Goal: Information Seeking & Learning: Check status

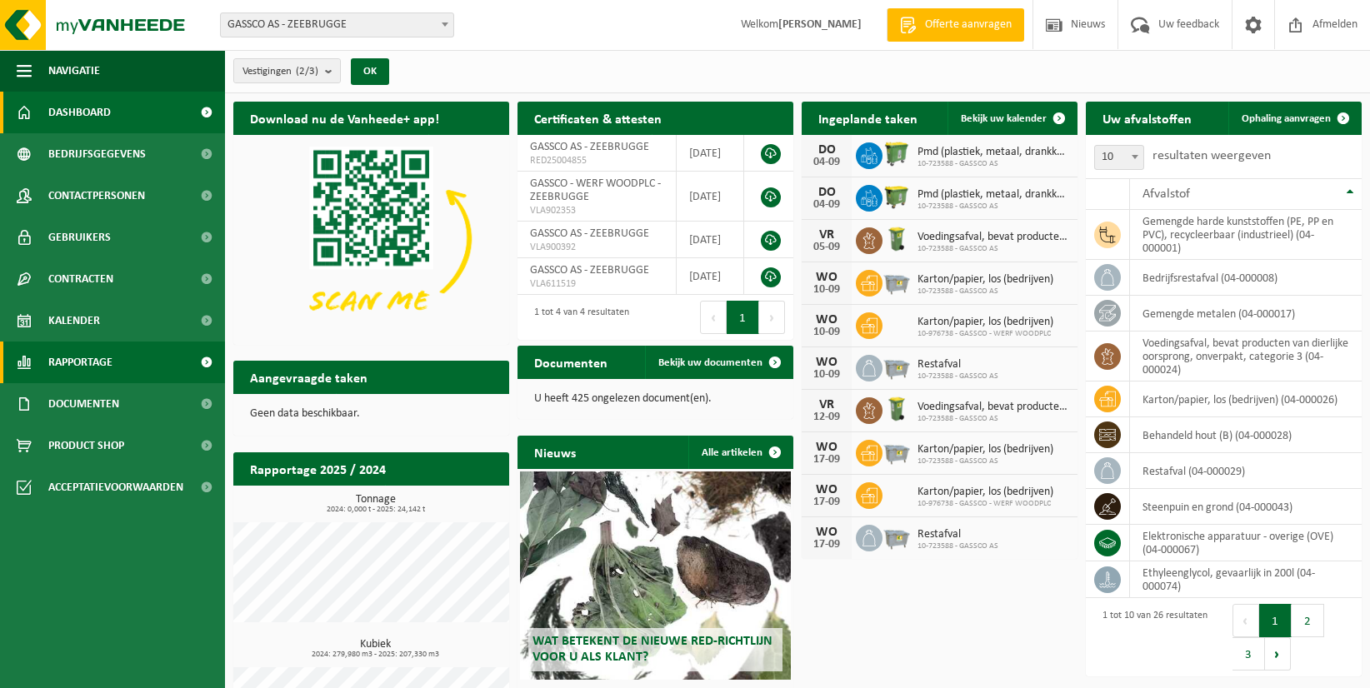
click at [110, 360] on span "Rapportage" at bounding box center [80, 363] width 64 height 42
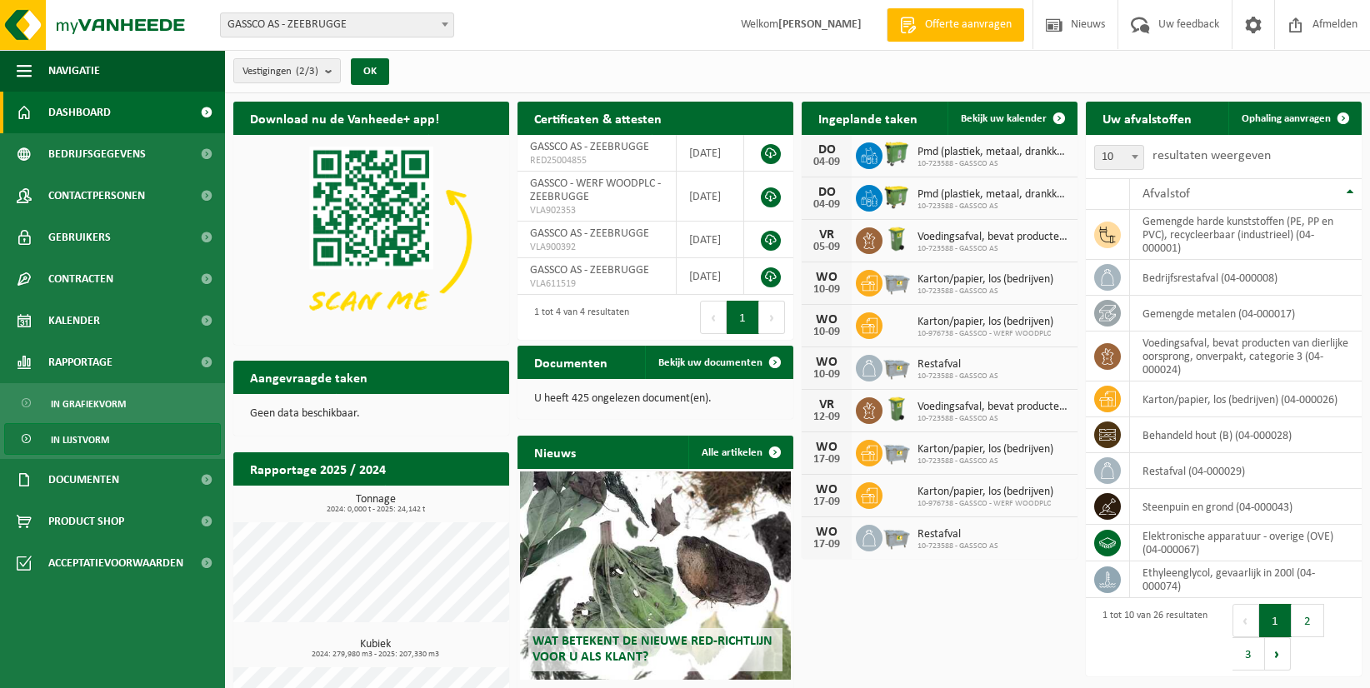
click at [95, 430] on span "In lijstvorm" at bounding box center [80, 440] width 58 height 32
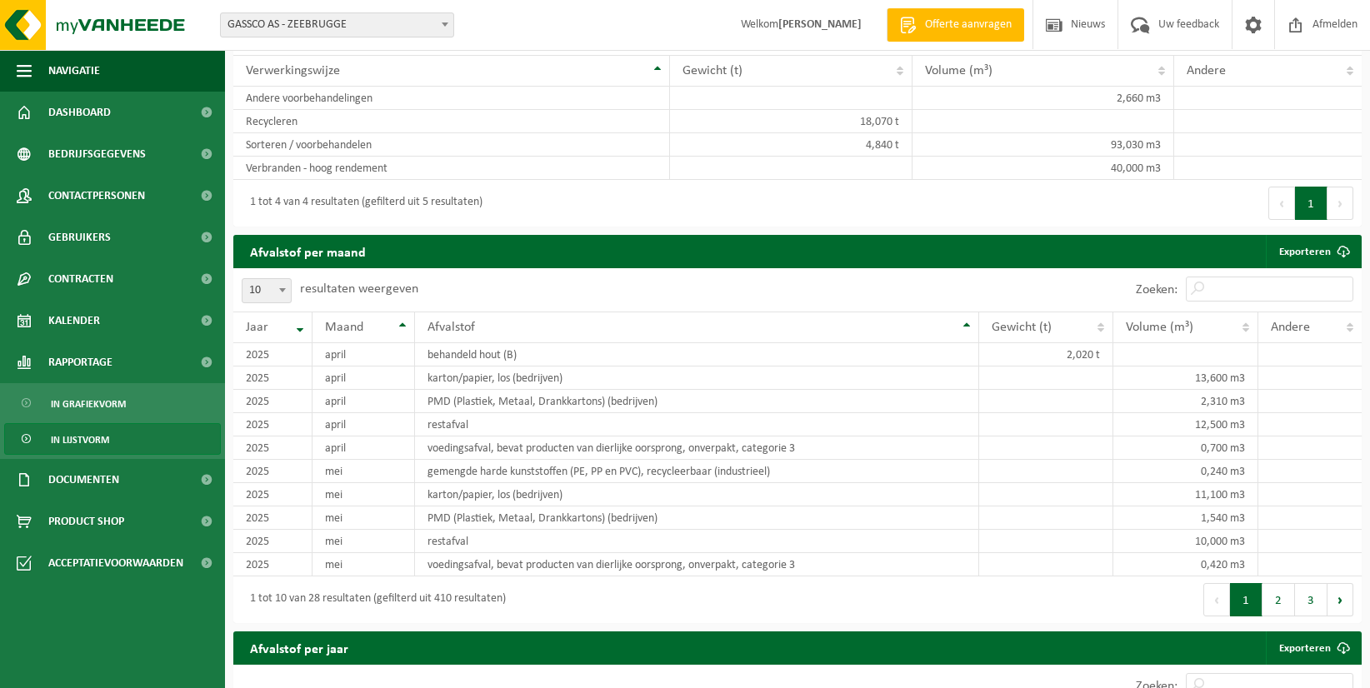
scroll to position [1167, 0]
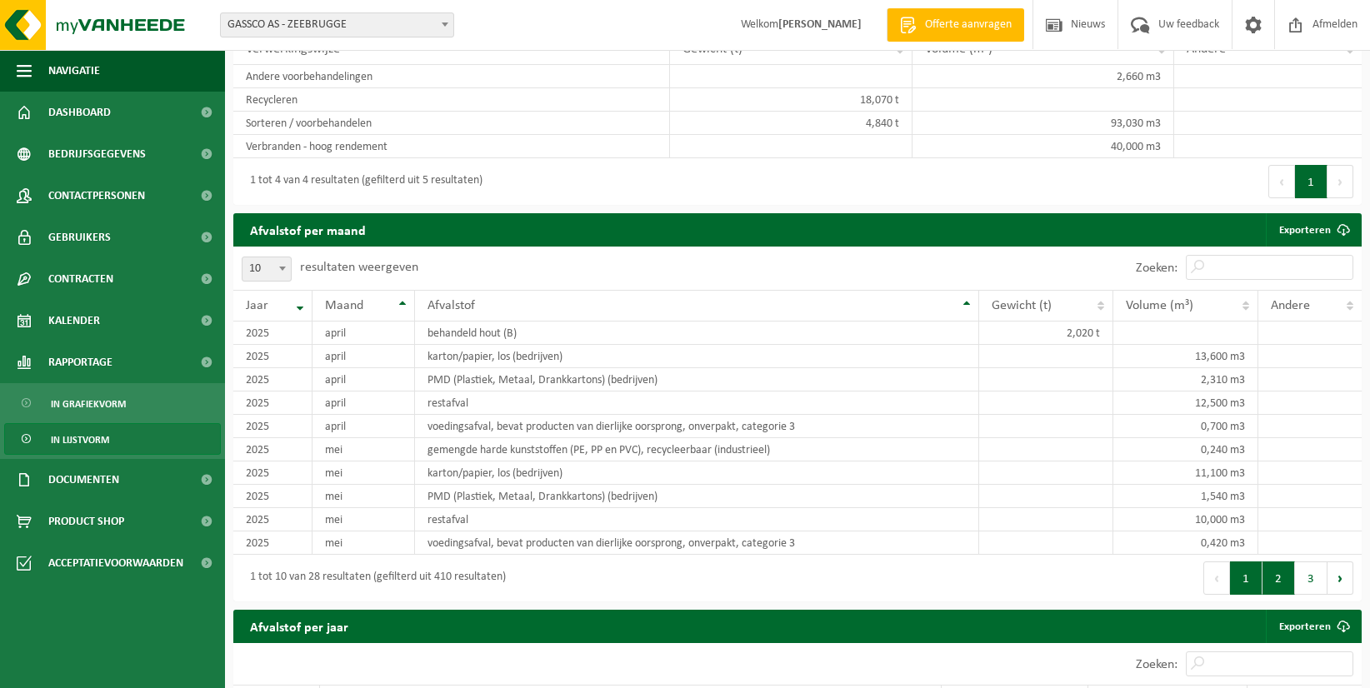
click at [1287, 584] on button "2" at bounding box center [1279, 578] width 33 height 33
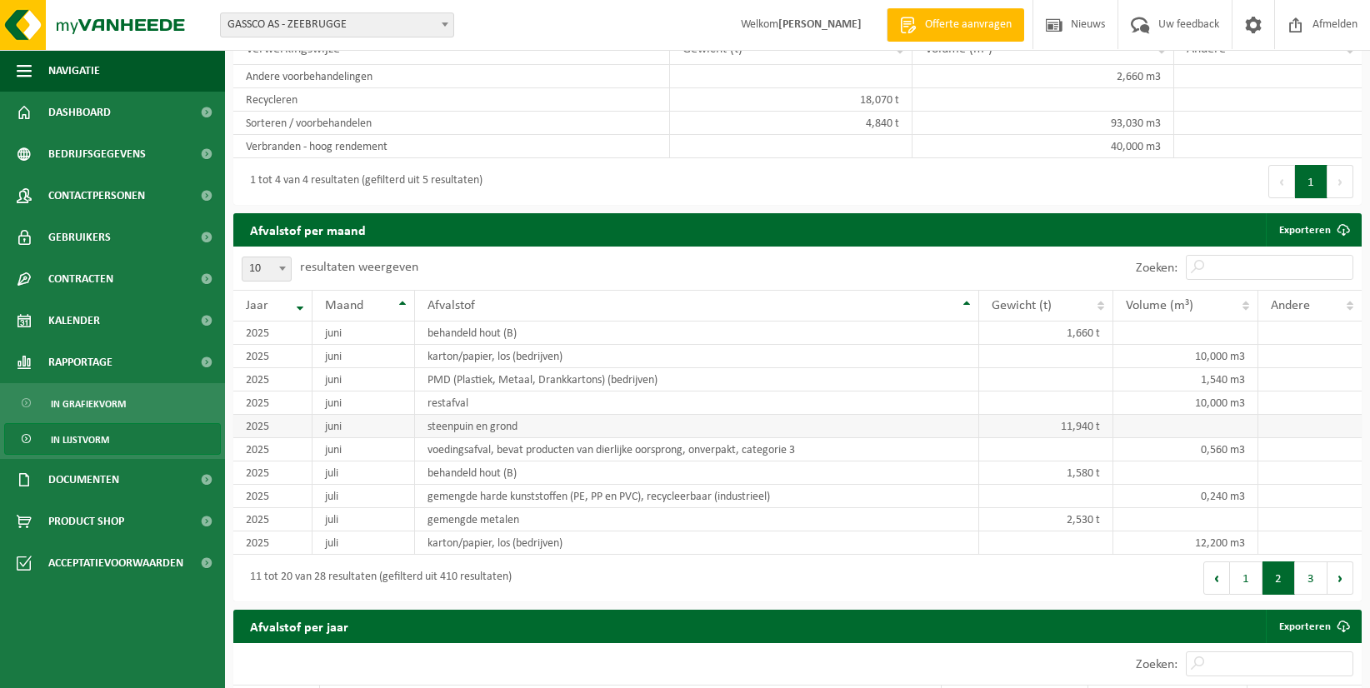
click at [483, 428] on td "steenpuin en grond" at bounding box center [697, 426] width 564 height 23
click at [352, 428] on td "juni" at bounding box center [364, 426] width 103 height 23
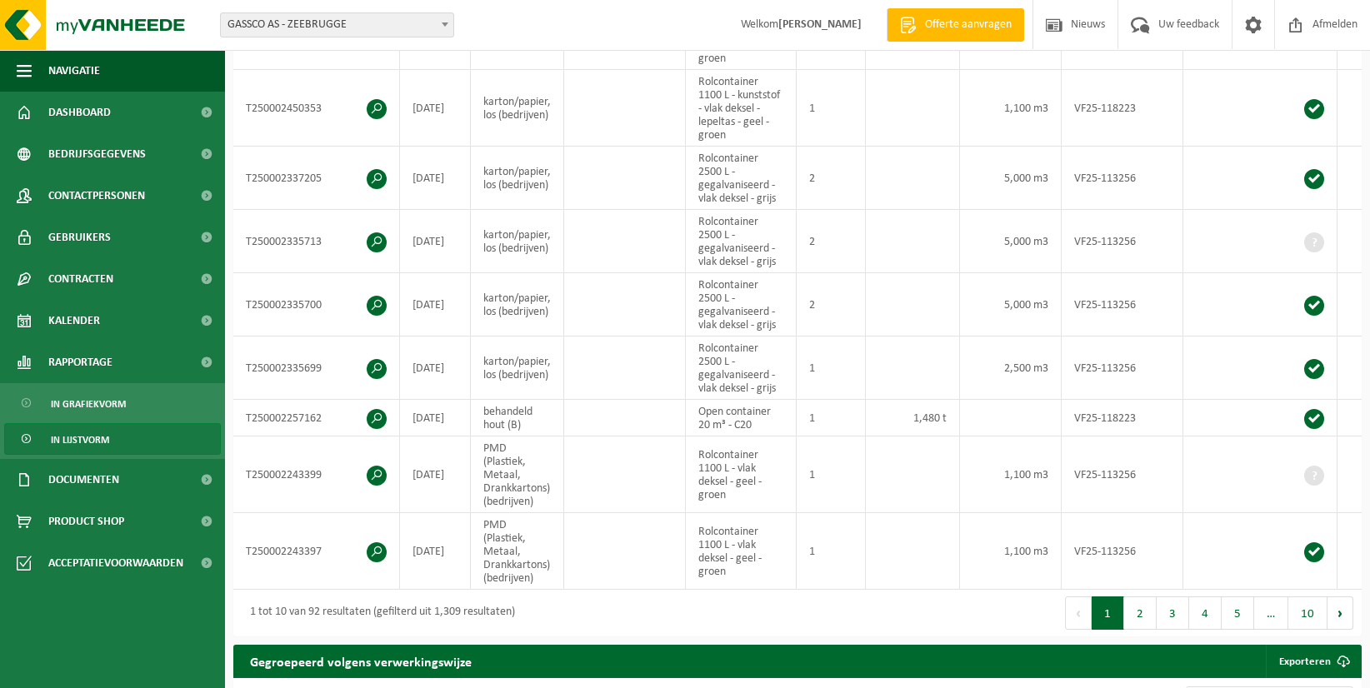
scroll to position [667, 0]
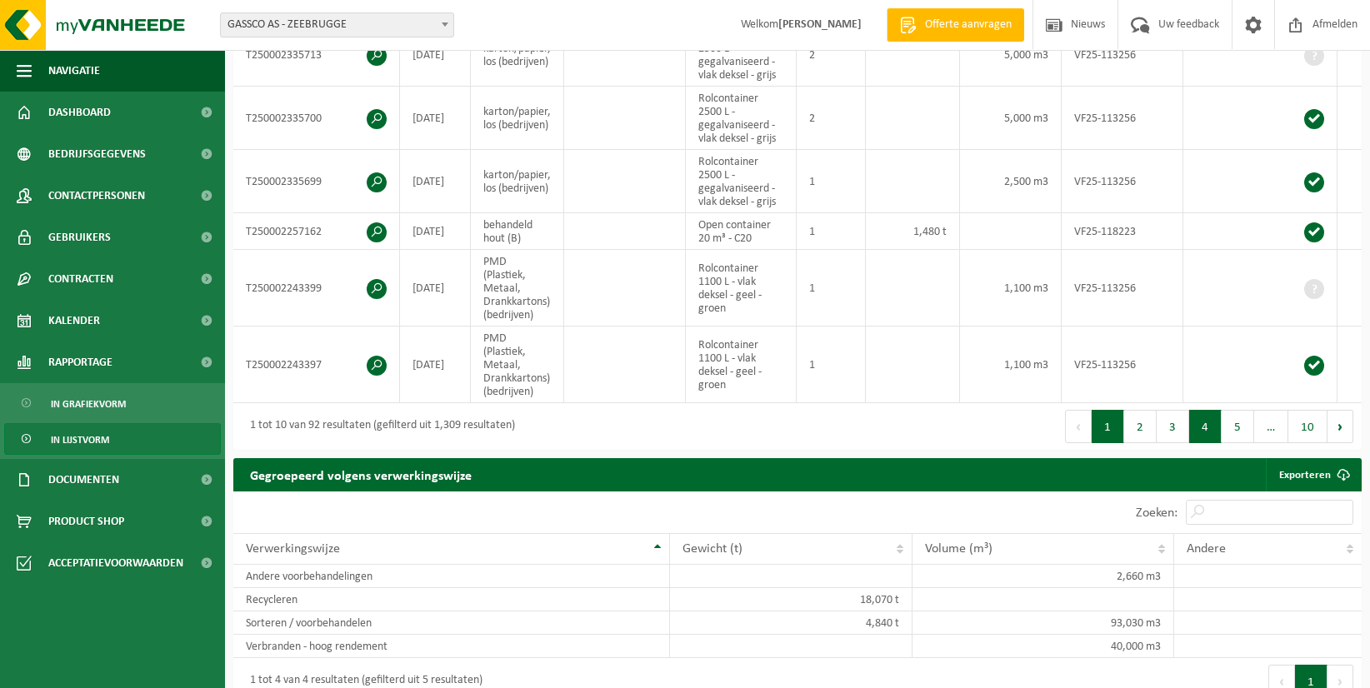
click at [1215, 443] on button "4" at bounding box center [1205, 426] width 33 height 33
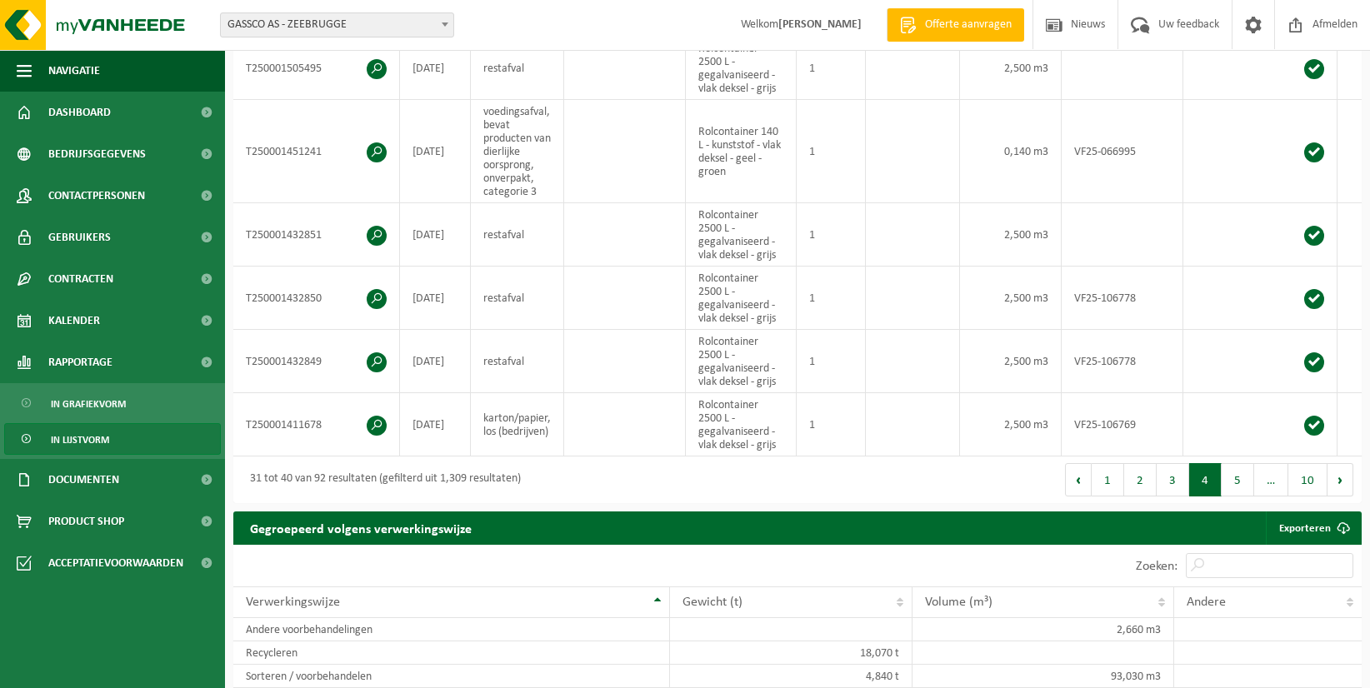
scroll to position [834, 0]
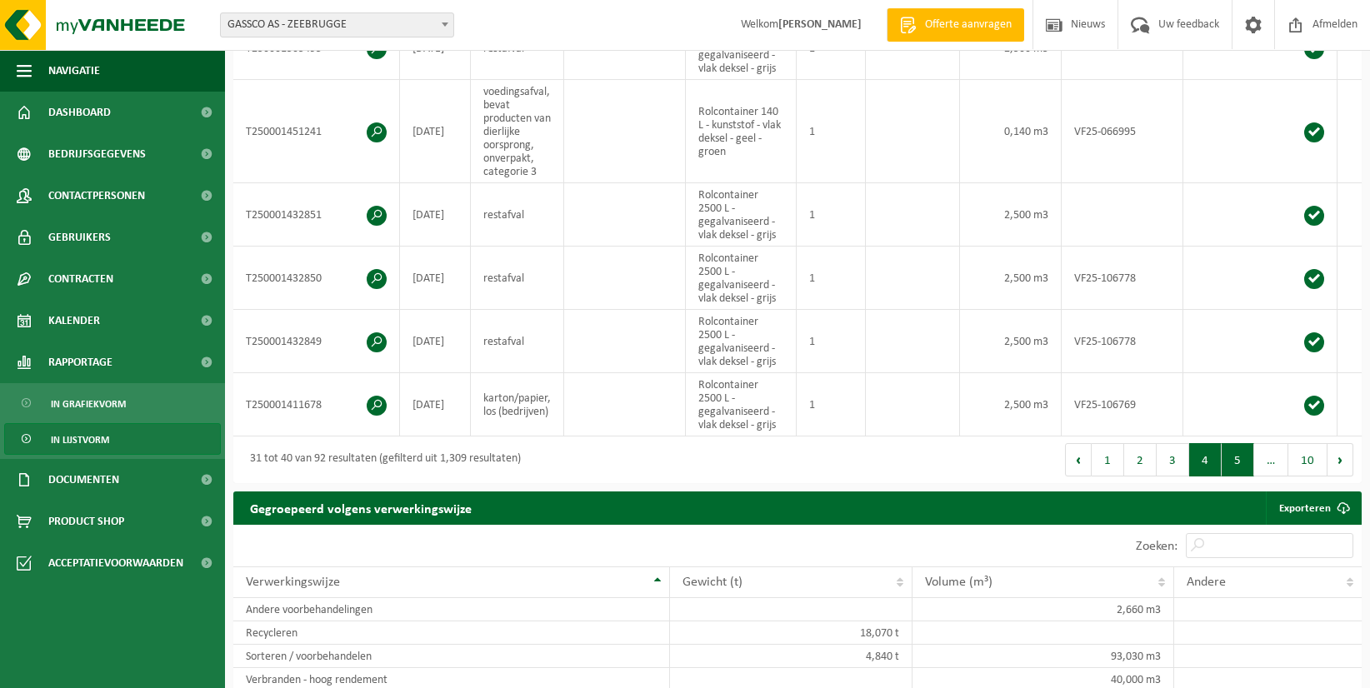
click at [1234, 467] on button "5" at bounding box center [1238, 459] width 33 height 33
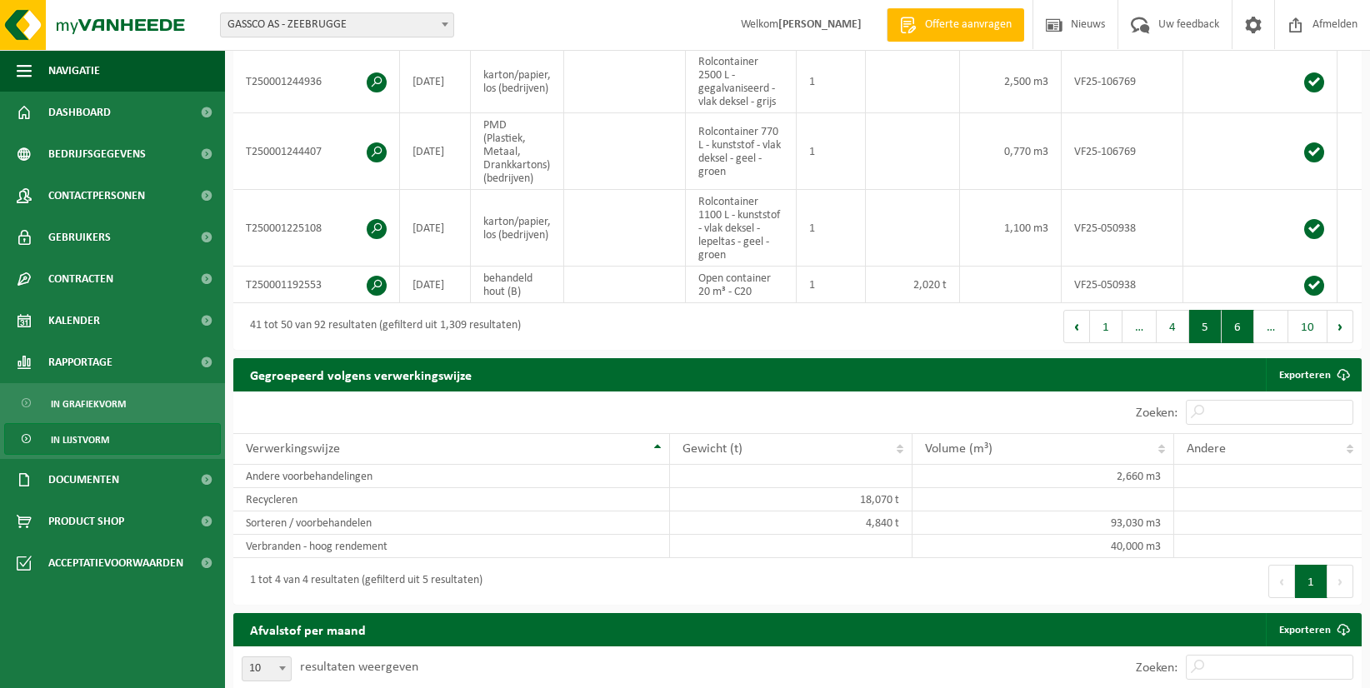
click at [1249, 333] on button "6" at bounding box center [1238, 326] width 33 height 33
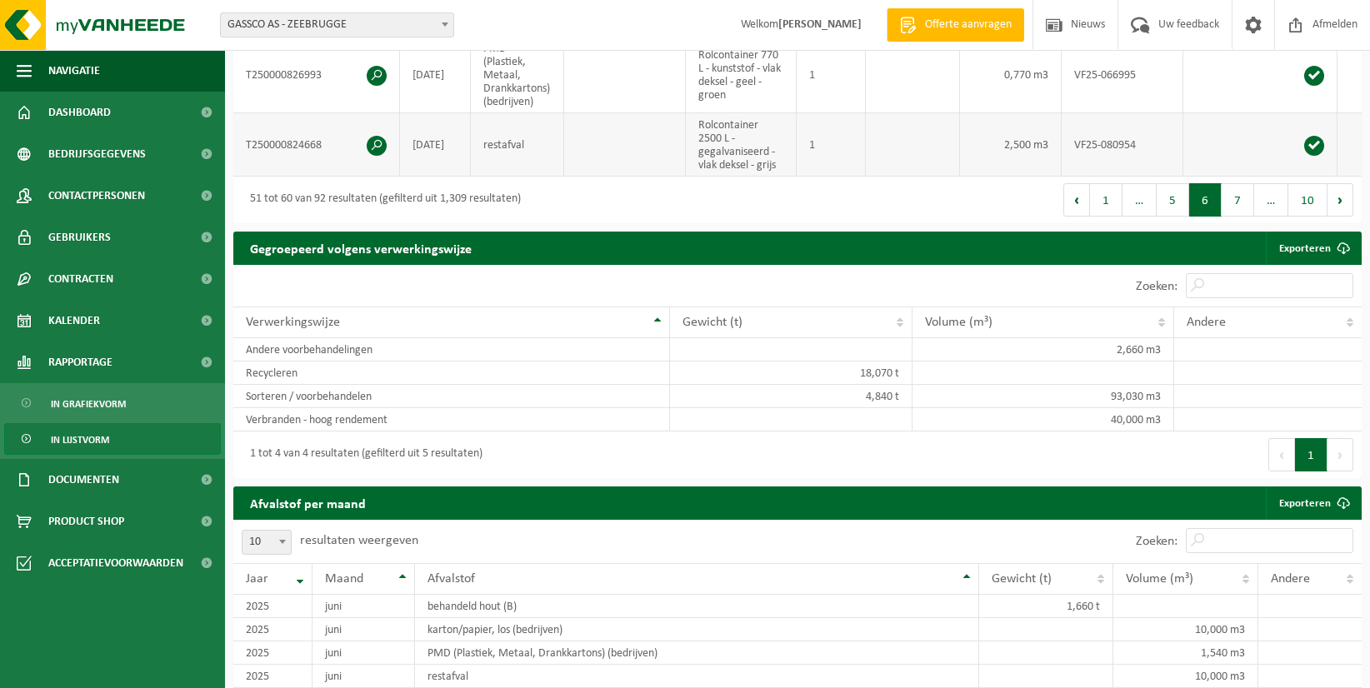
scroll to position [1000, 0]
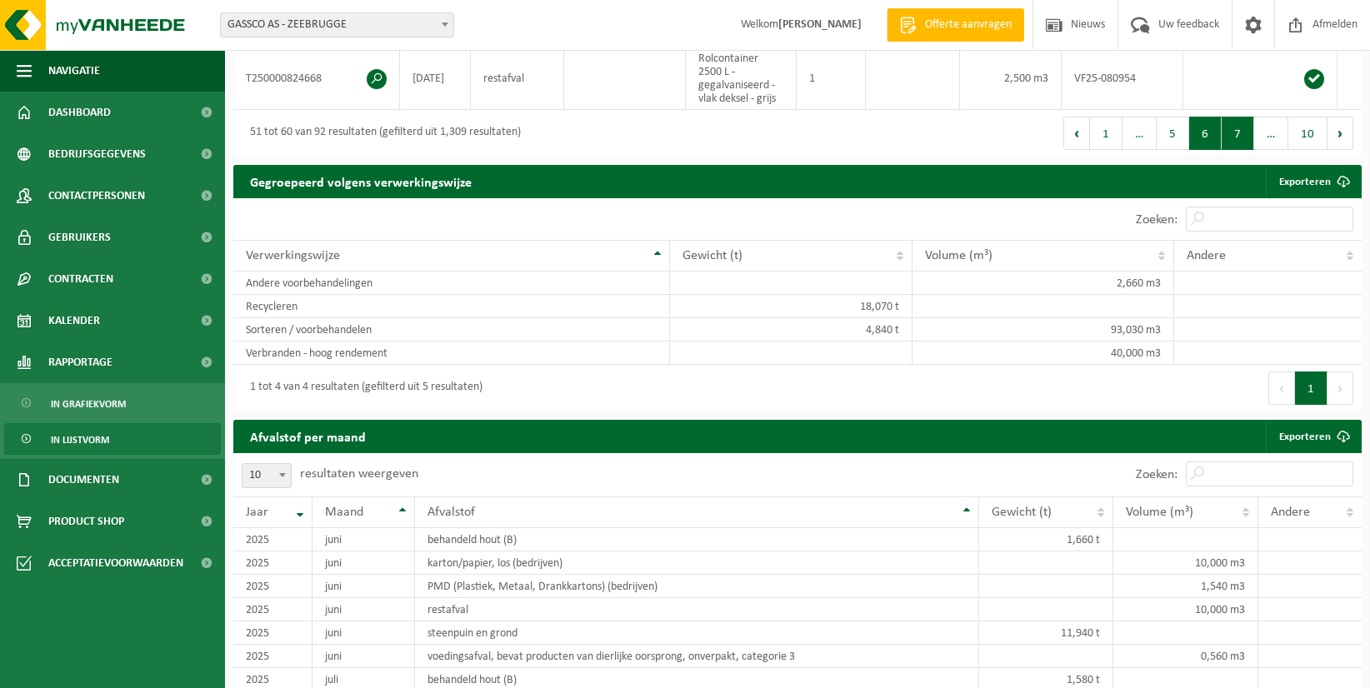
click at [1249, 136] on button "7" at bounding box center [1238, 133] width 33 height 33
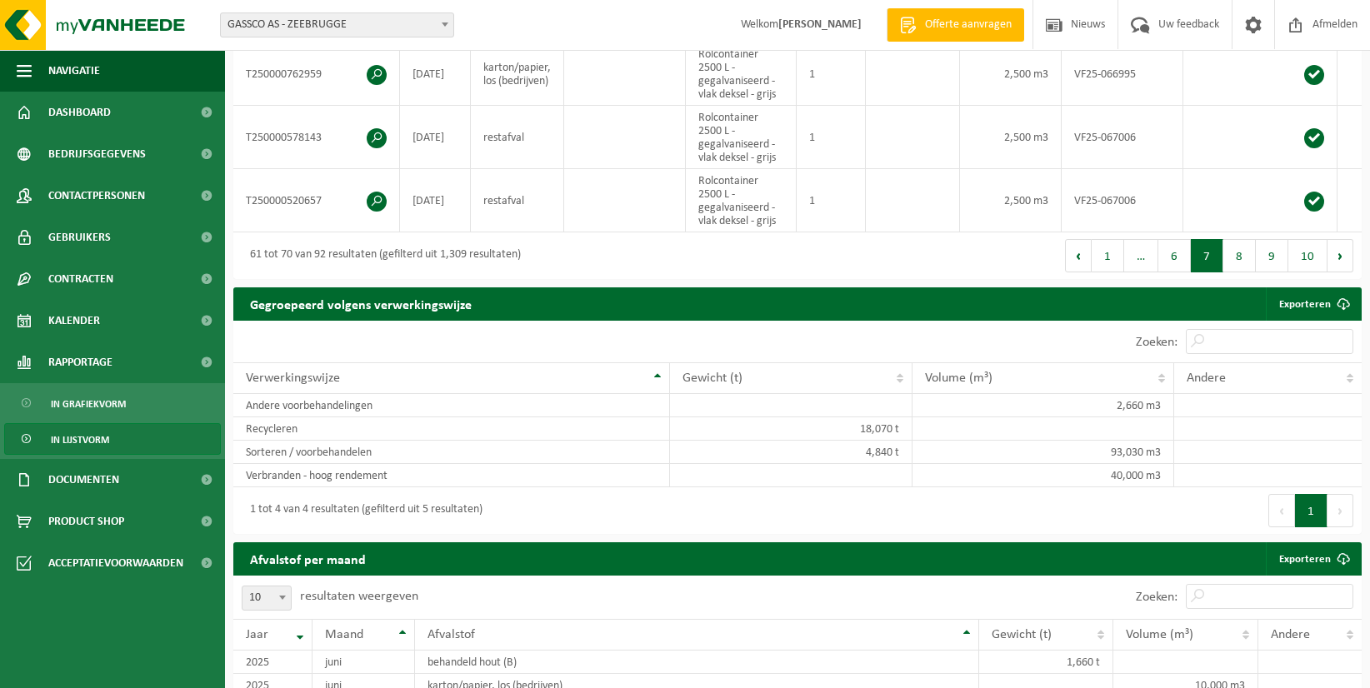
scroll to position [917, 0]
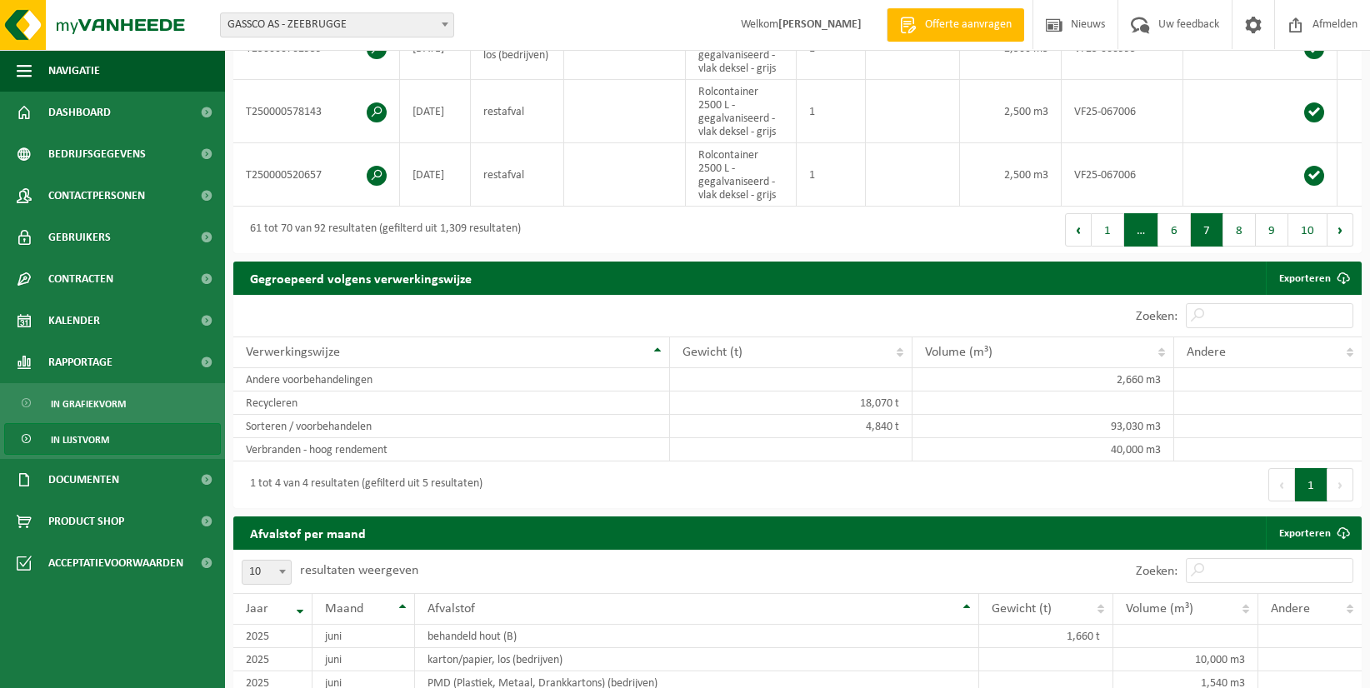
click at [1150, 237] on span "…" at bounding box center [1141, 229] width 34 height 33
click at [1170, 237] on button "6" at bounding box center [1175, 229] width 33 height 33
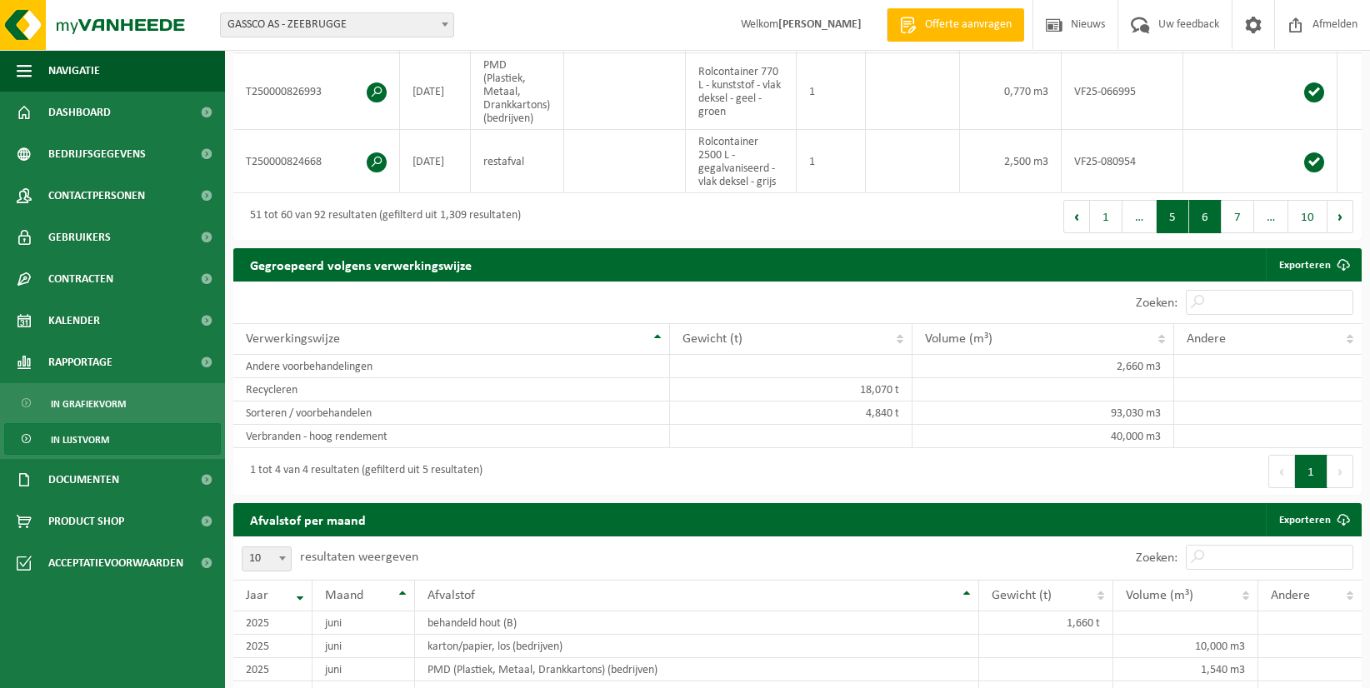
click at [1172, 220] on button "5" at bounding box center [1173, 216] width 33 height 33
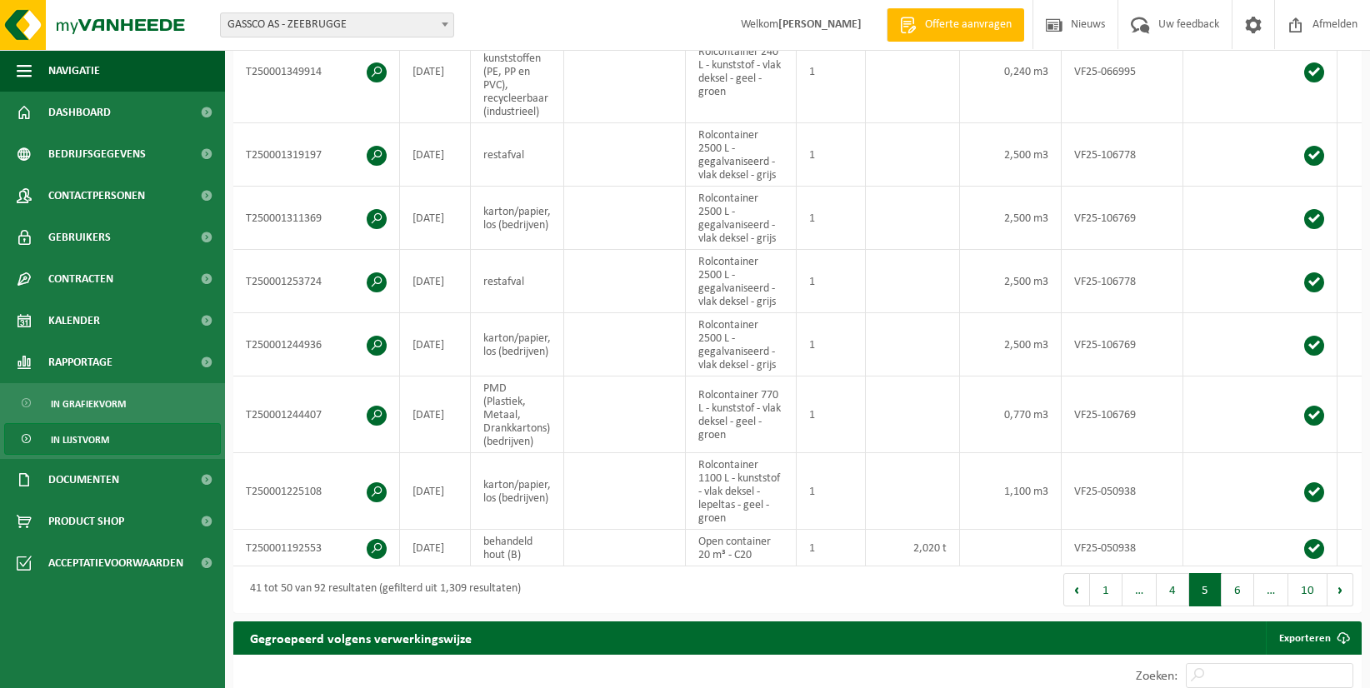
scroll to position [667, 0]
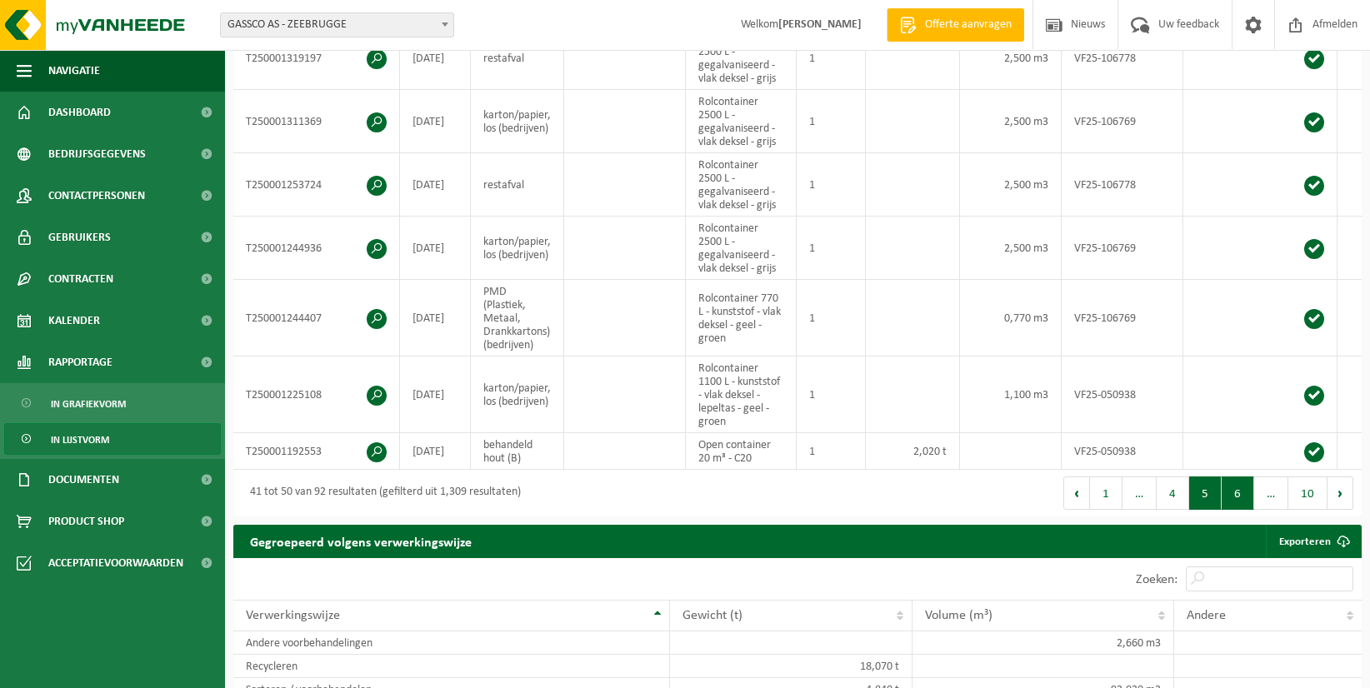
click at [1231, 499] on button "6" at bounding box center [1238, 493] width 33 height 33
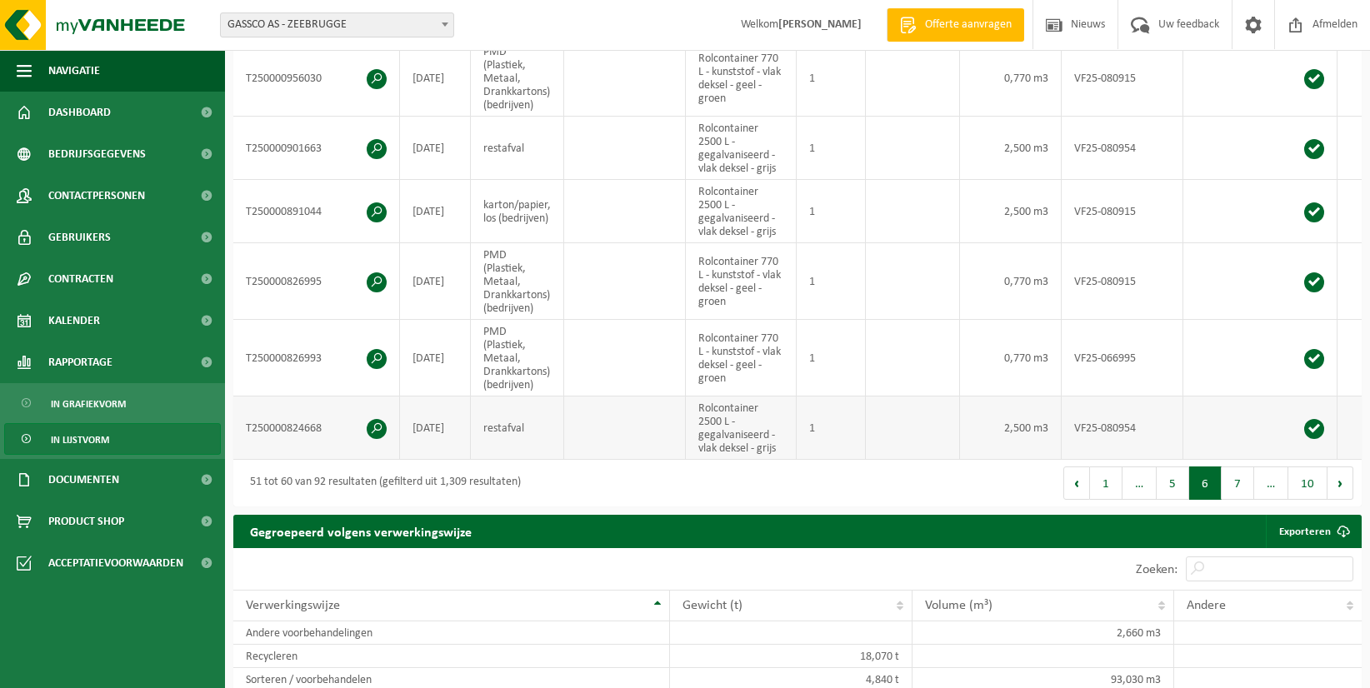
scroll to position [750, 0]
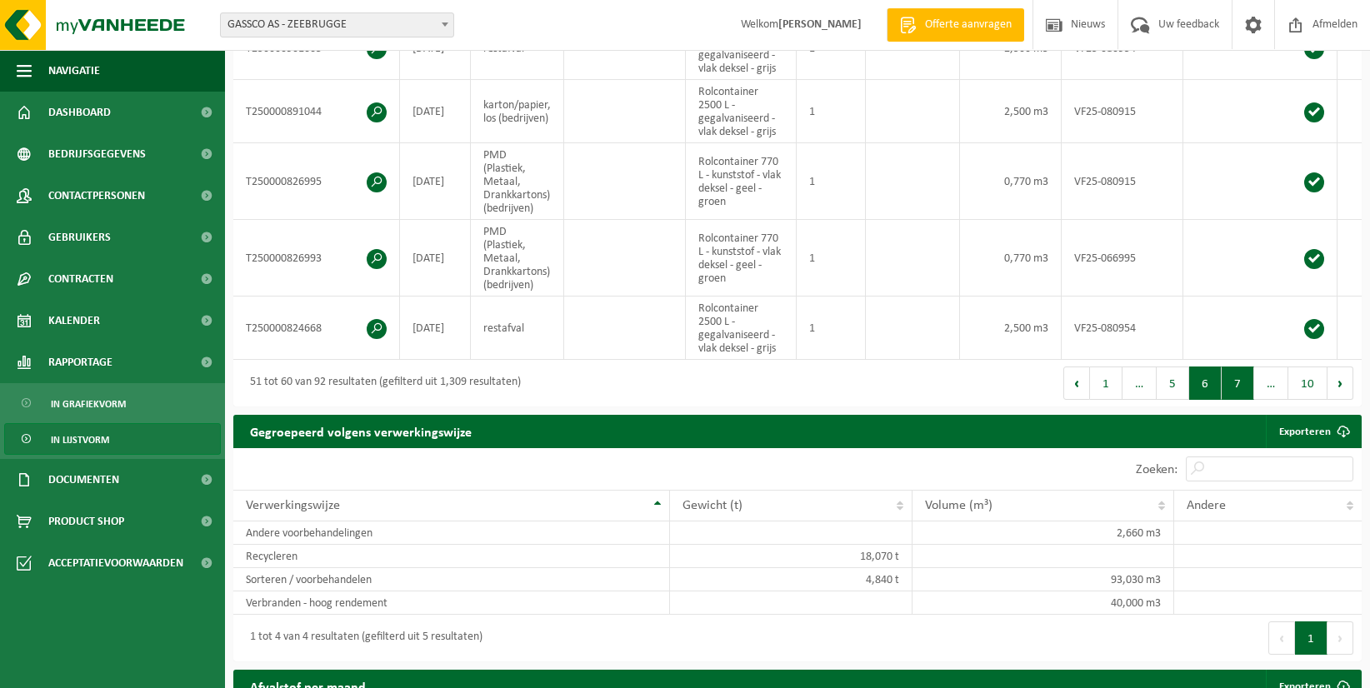
click at [1245, 400] on button "7" at bounding box center [1238, 383] width 33 height 33
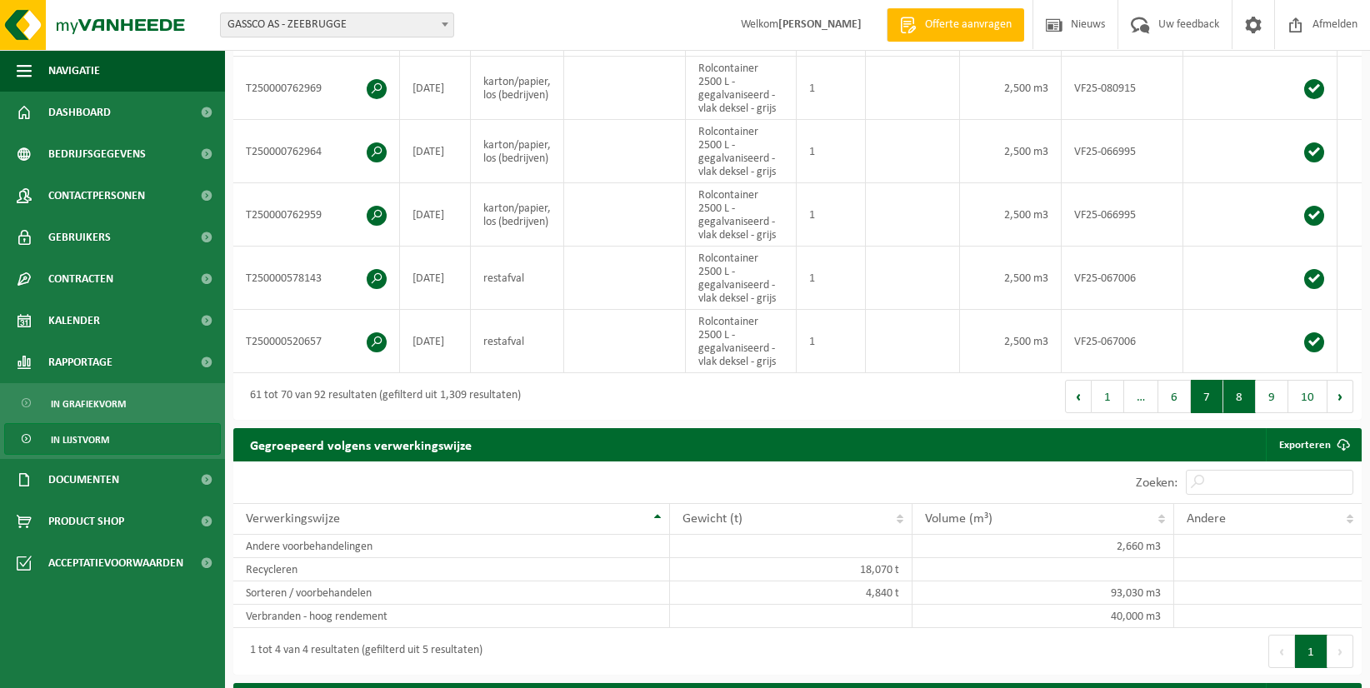
click at [1242, 400] on button "8" at bounding box center [1240, 396] width 33 height 33
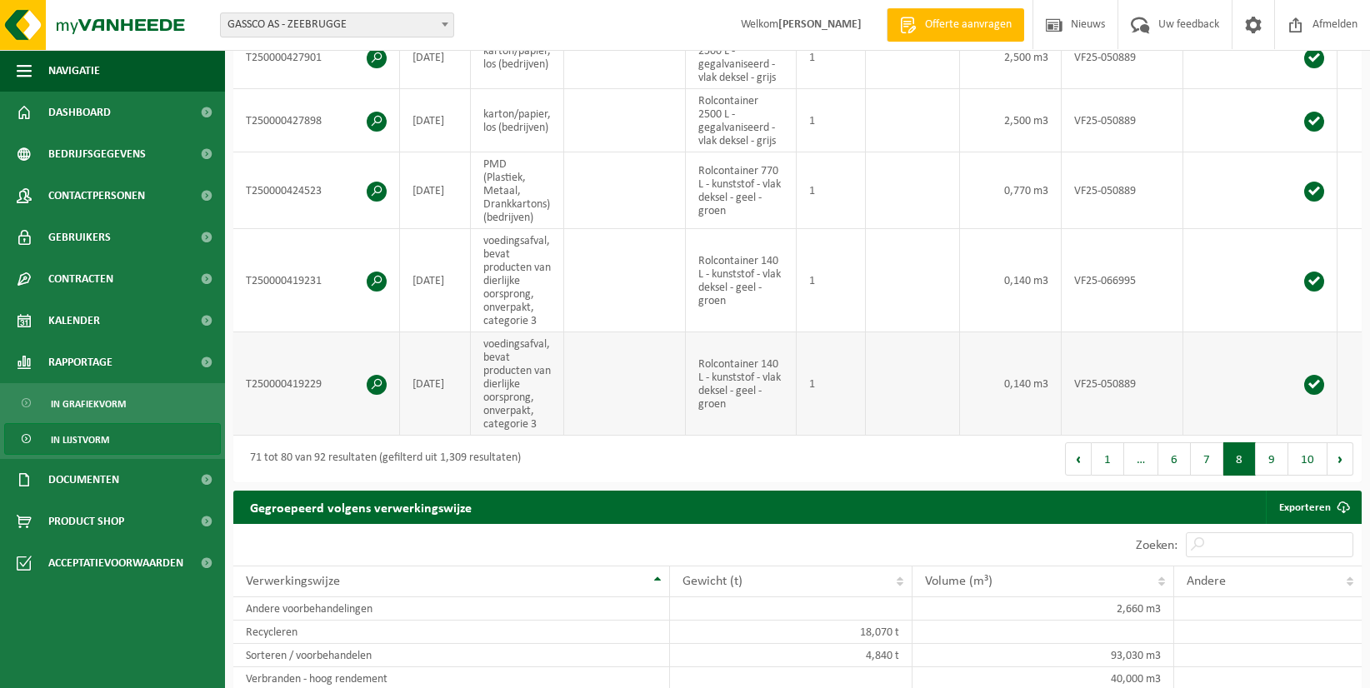
scroll to position [917, 0]
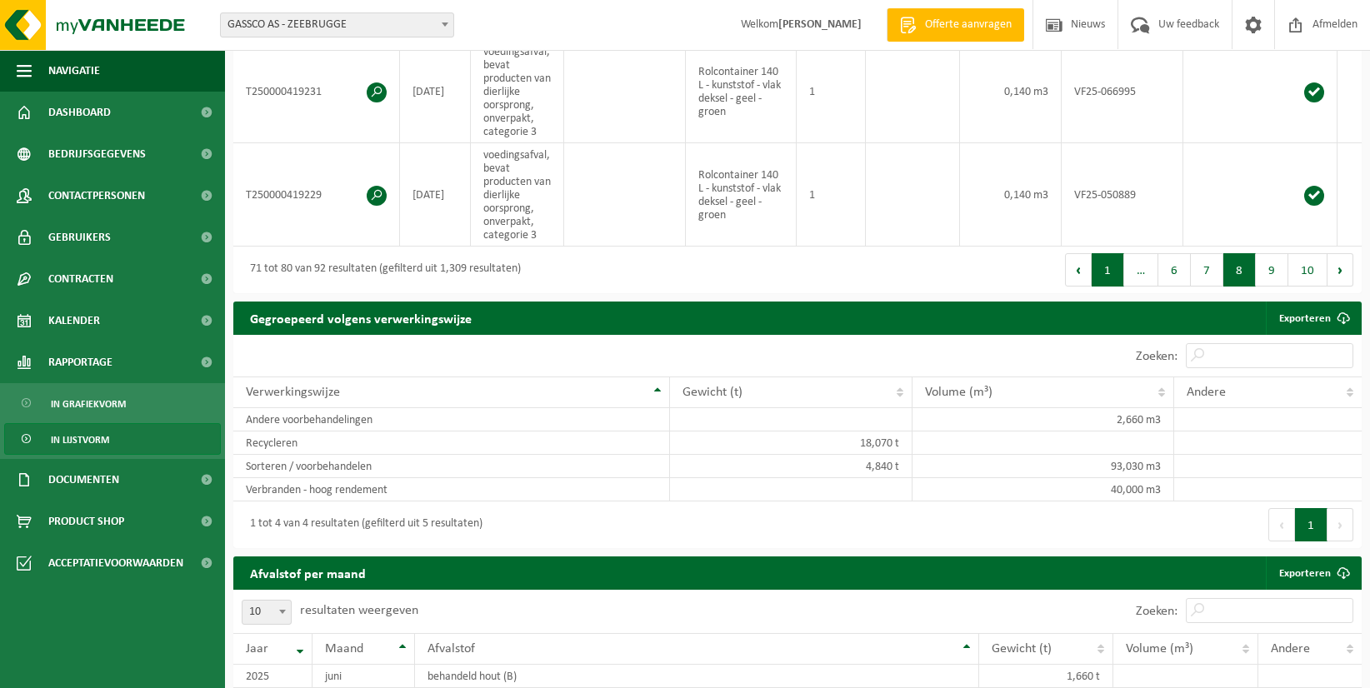
click at [1109, 275] on button "1" at bounding box center [1108, 269] width 33 height 33
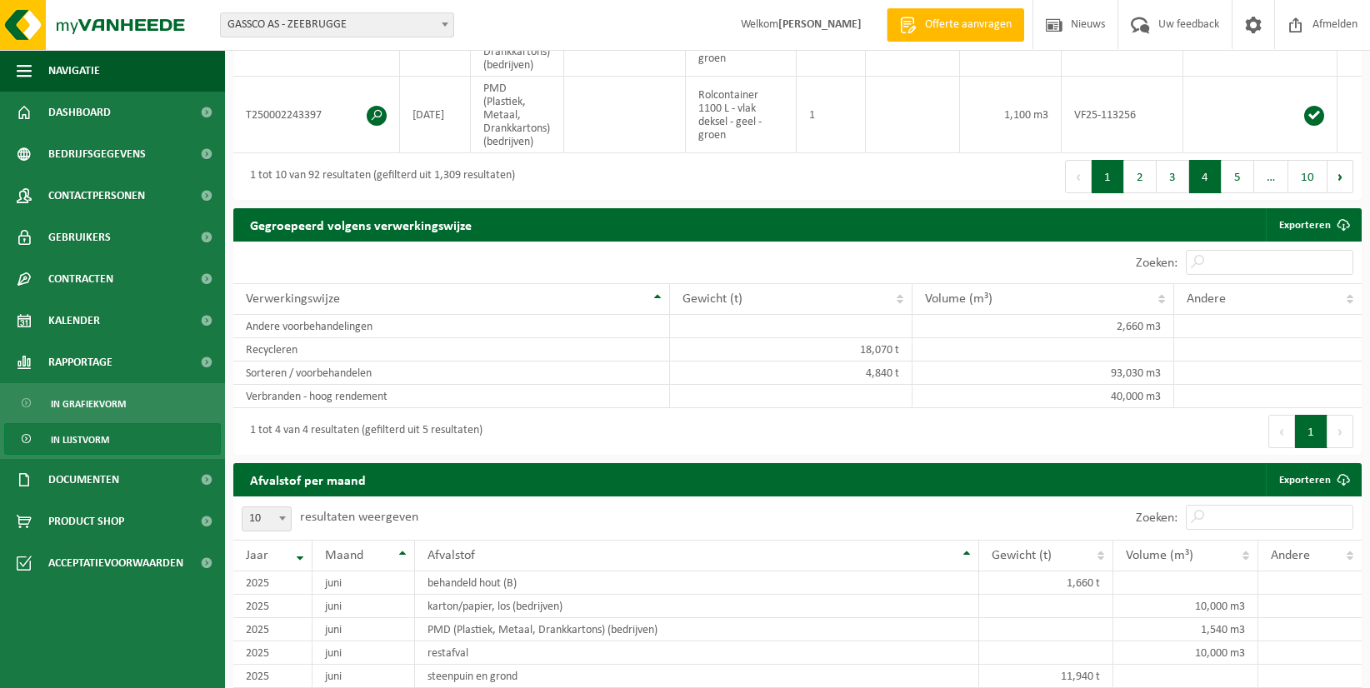
click at [1203, 193] on button "4" at bounding box center [1205, 176] width 33 height 33
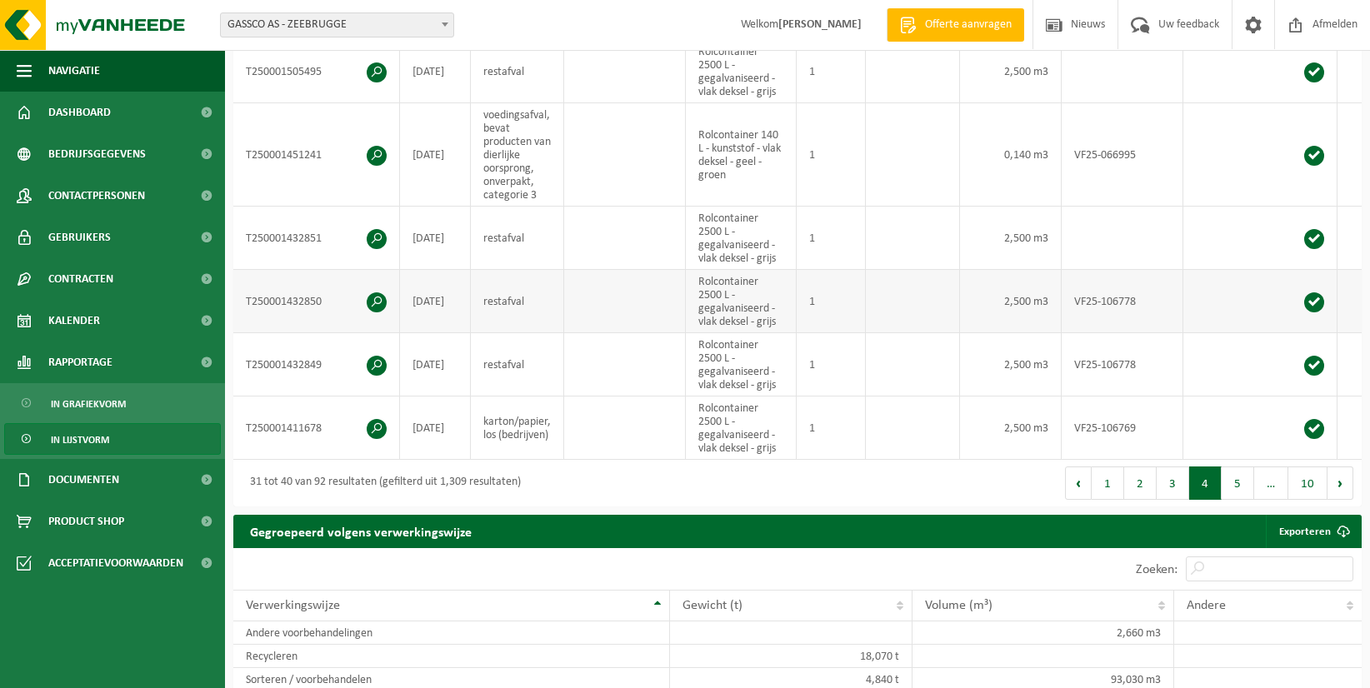
scroll to position [1000, 0]
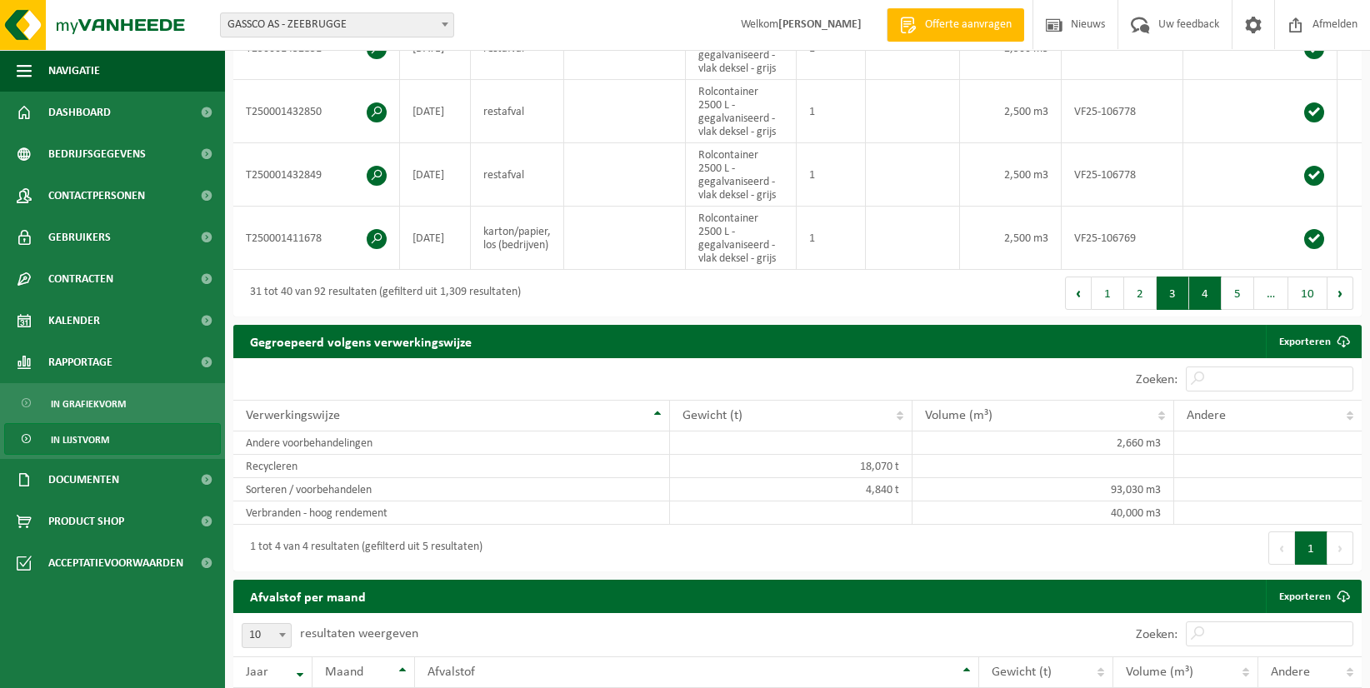
click at [1169, 299] on button "3" at bounding box center [1173, 293] width 33 height 33
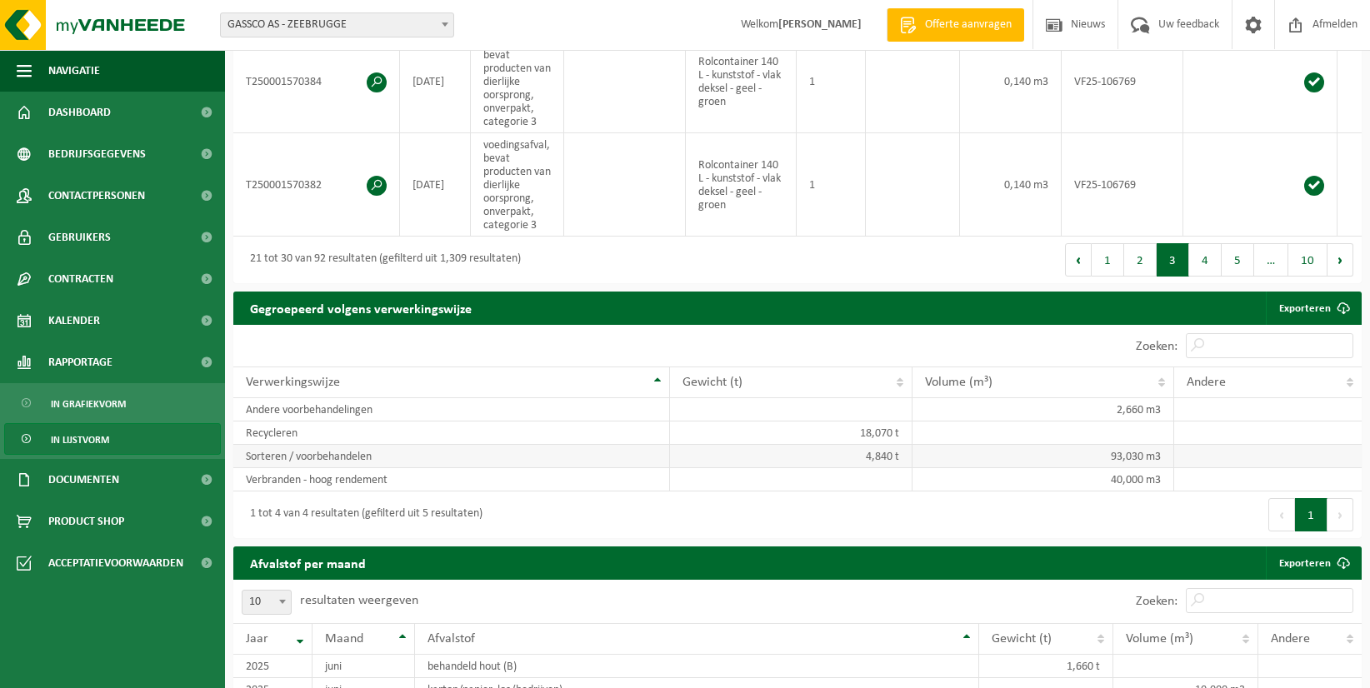
scroll to position [1084, 0]
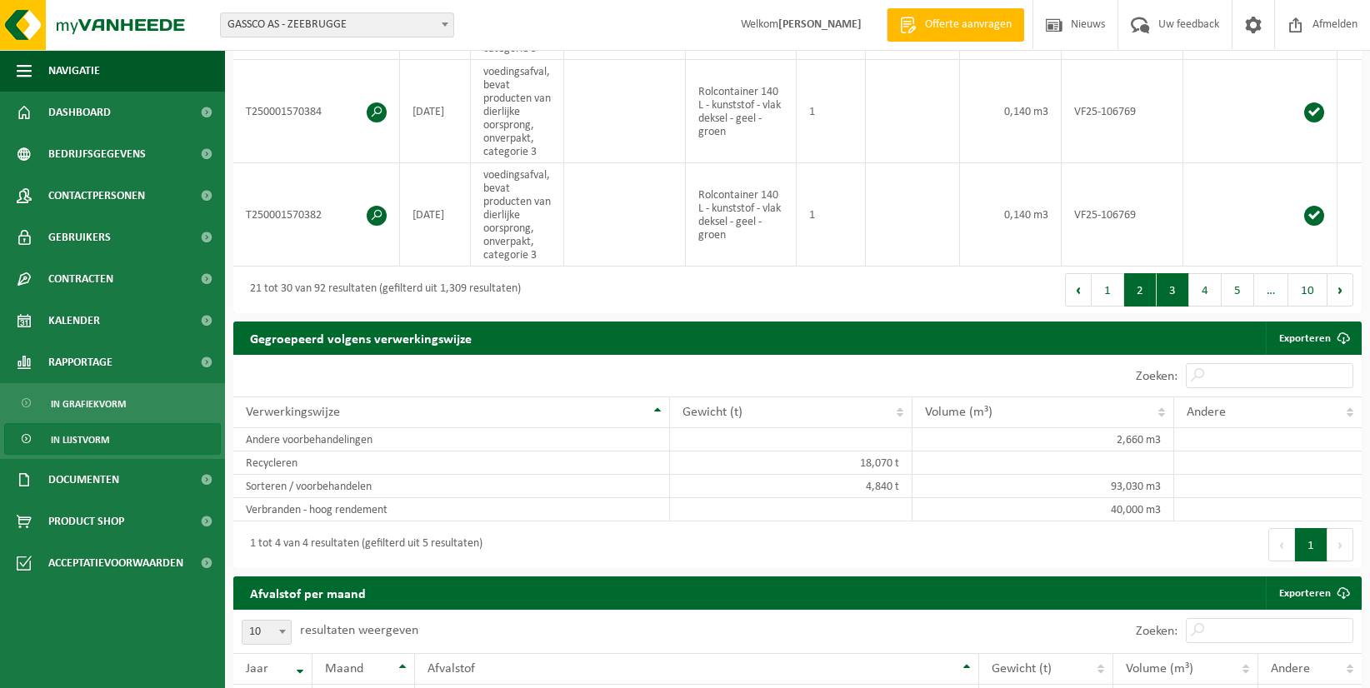
click at [1148, 300] on button "2" at bounding box center [1140, 289] width 33 height 33
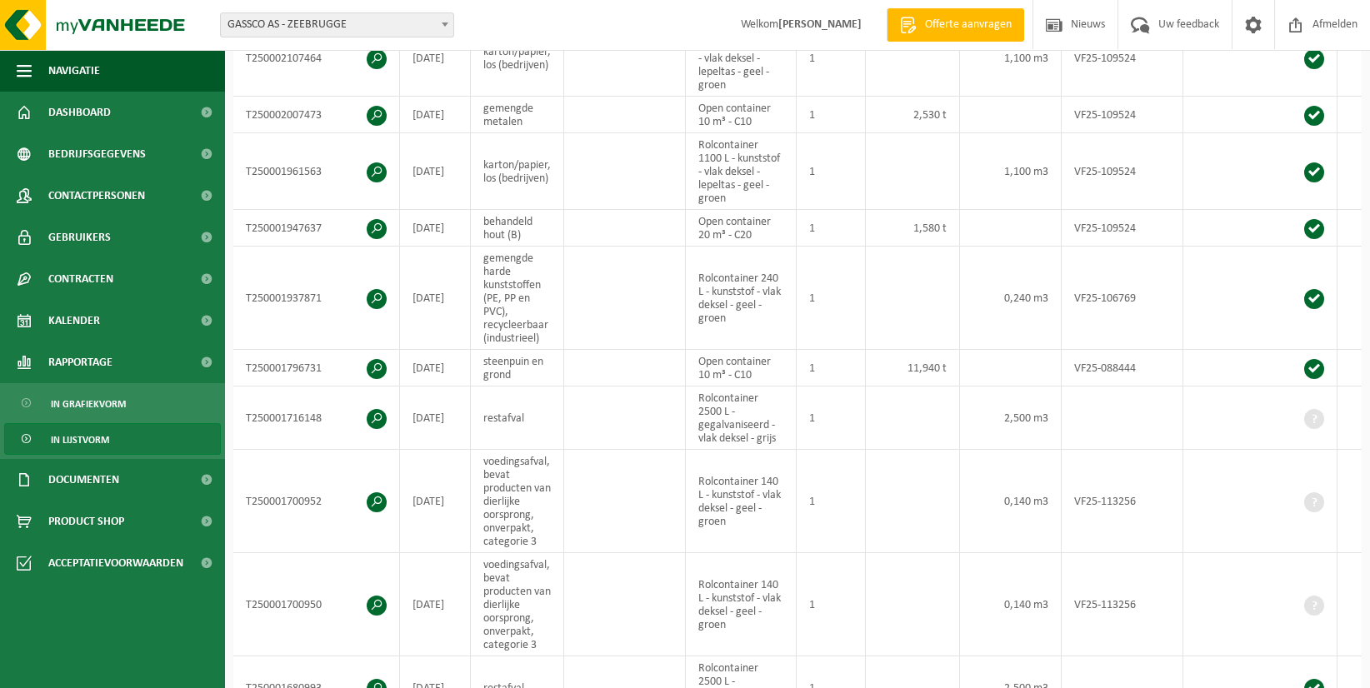
scroll to position [417, 0]
click at [373, 359] on span at bounding box center [377, 369] width 20 height 20
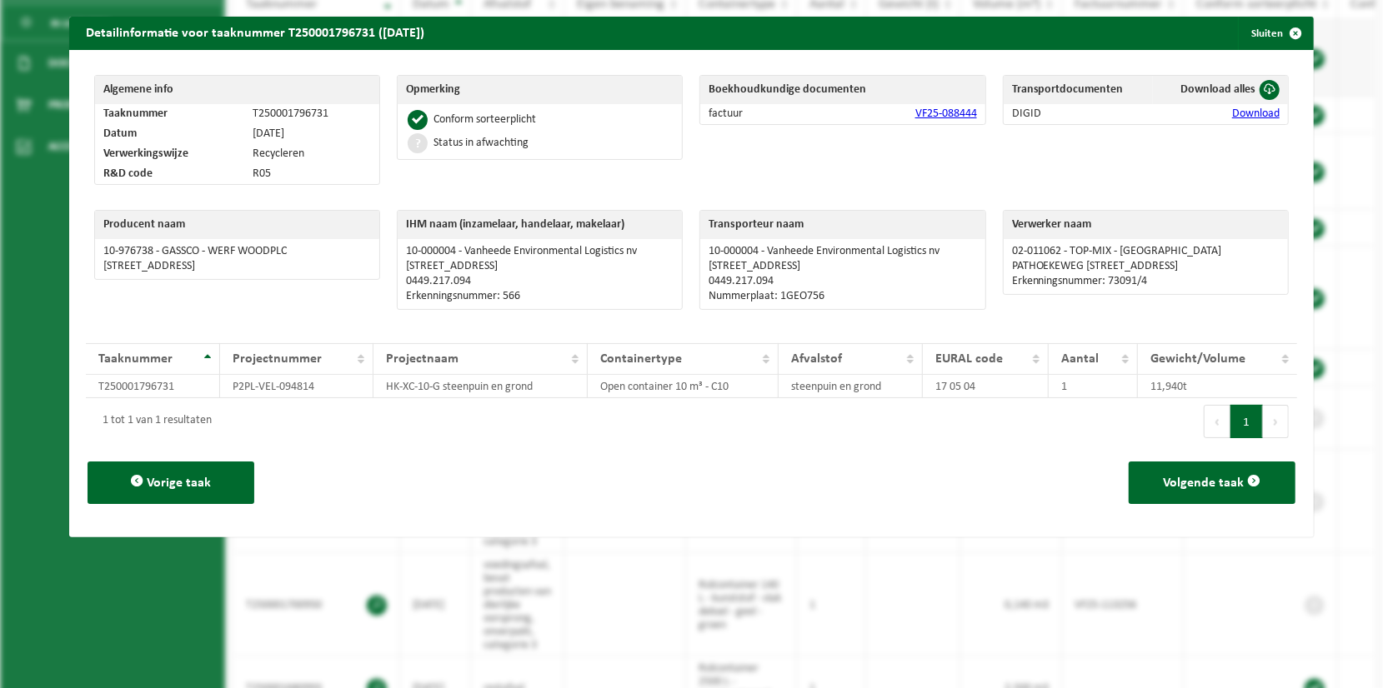
drag, startPoint x: 1283, startPoint y: 31, endPoint x: 1248, endPoint y: 51, distance: 40.3
click at [1283, 31] on span "button" at bounding box center [1295, 33] width 33 height 33
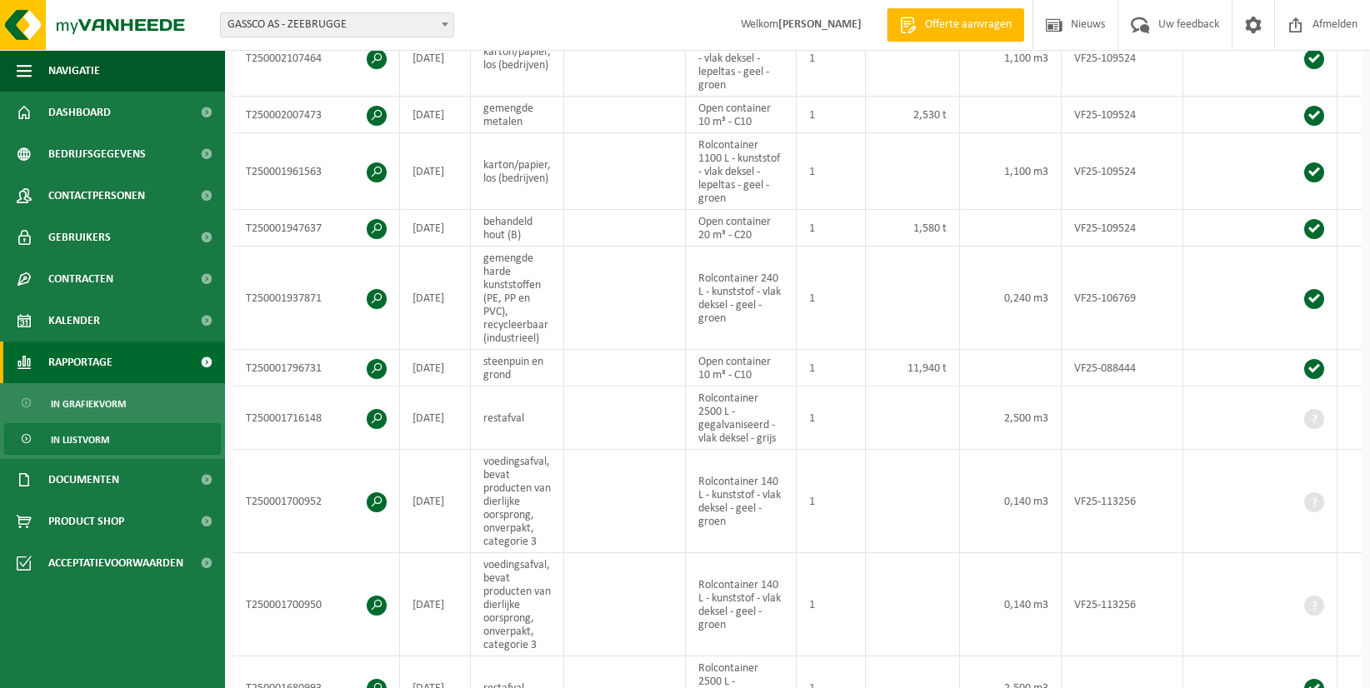
click at [102, 354] on span "Rapportage" at bounding box center [80, 363] width 64 height 42
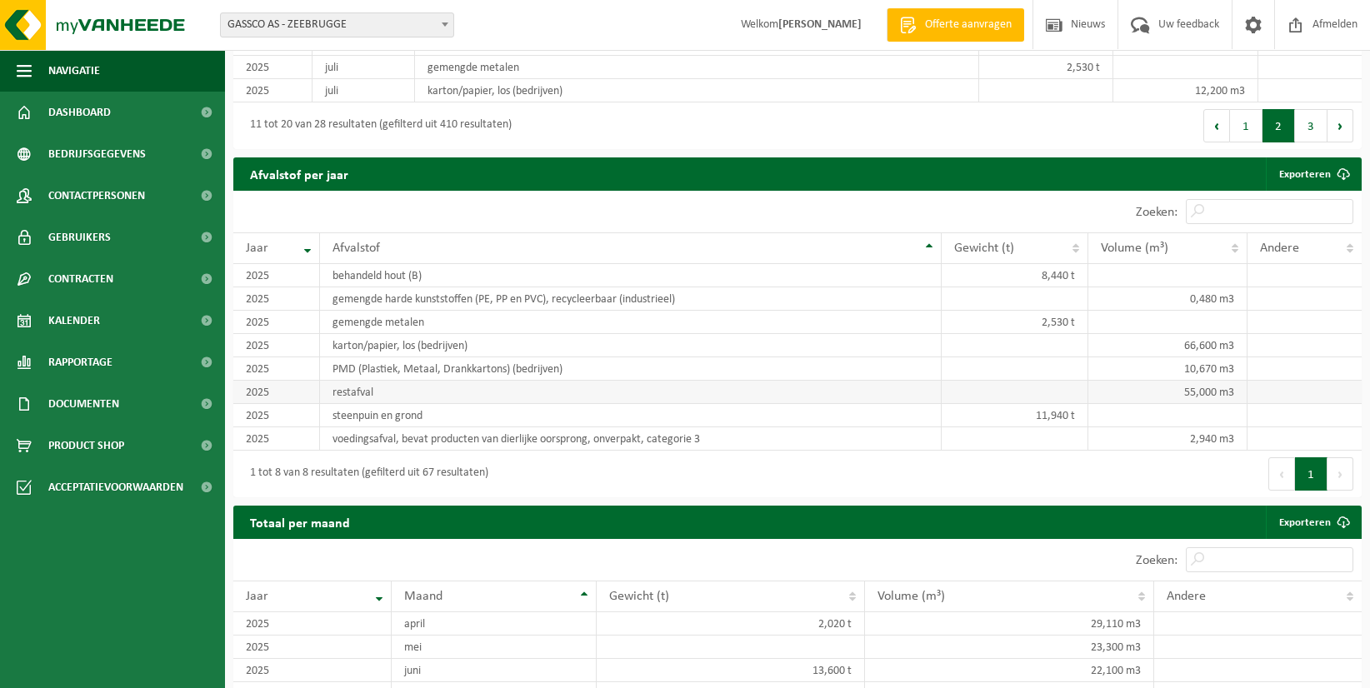
scroll to position [1775, 0]
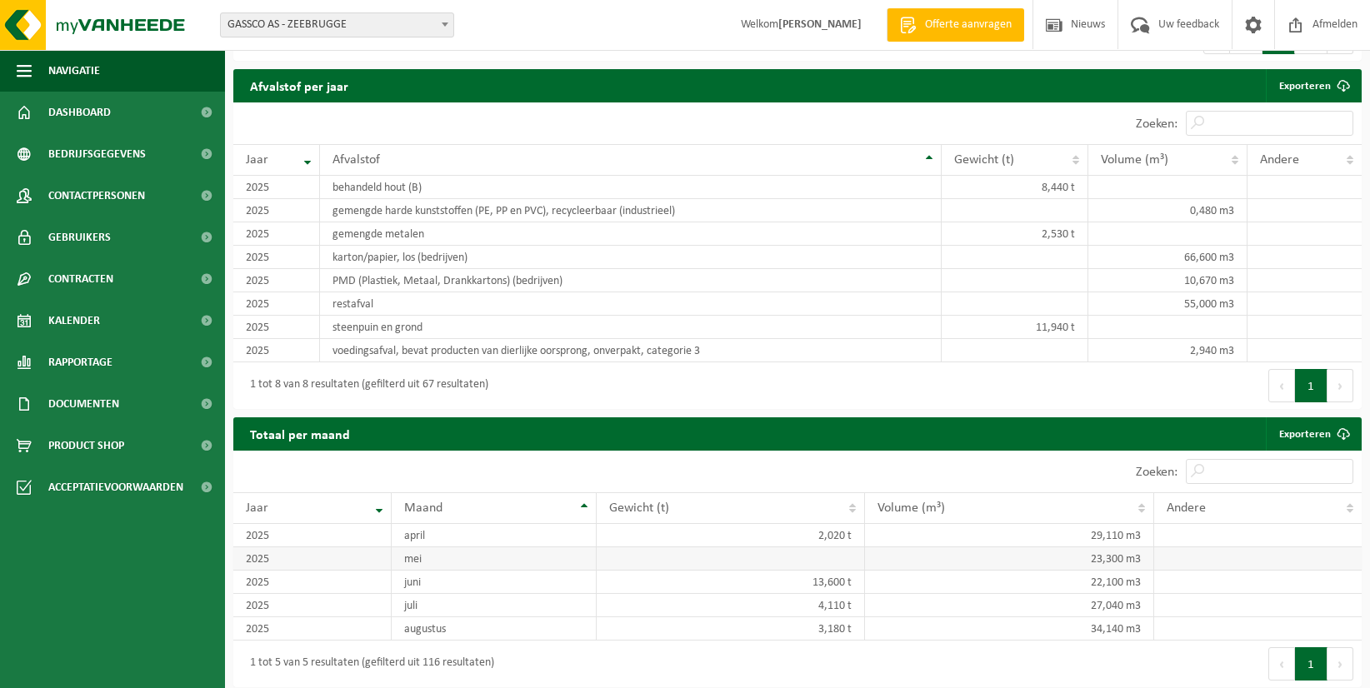
click at [402, 559] on td "mei" at bounding box center [494, 559] width 205 height 23
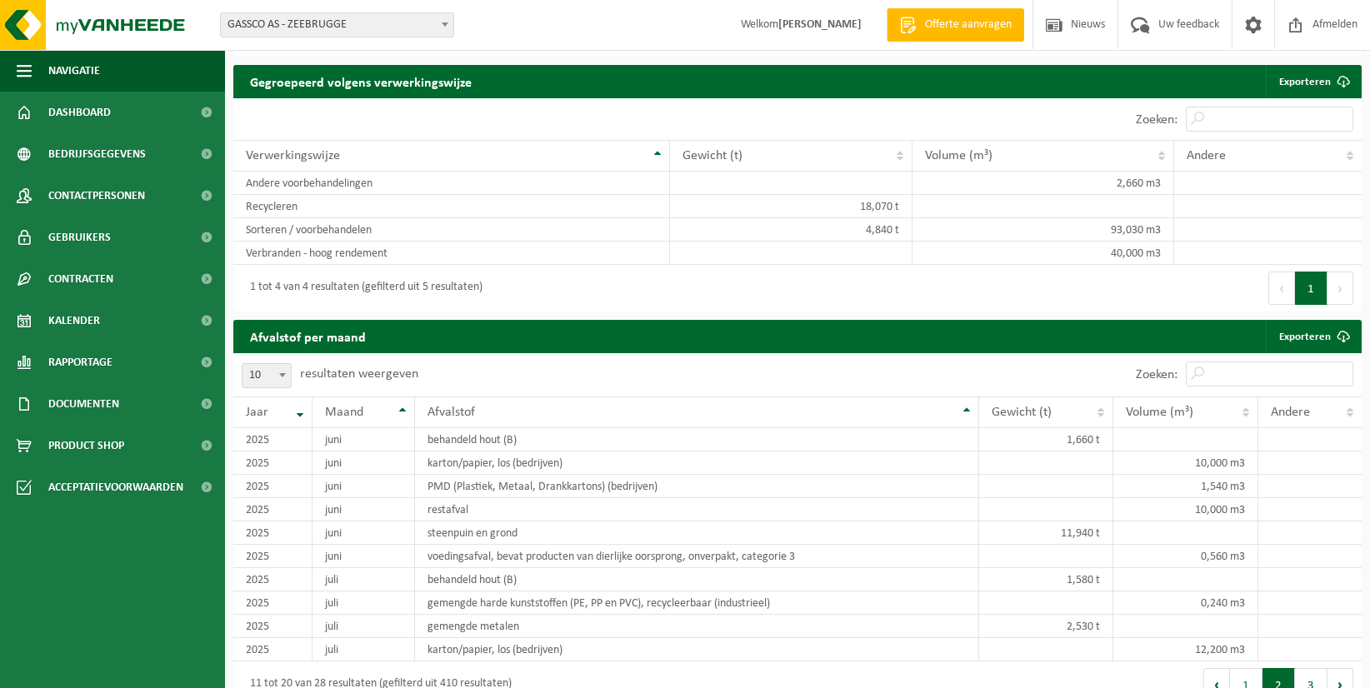
scroll to position [1191, 0]
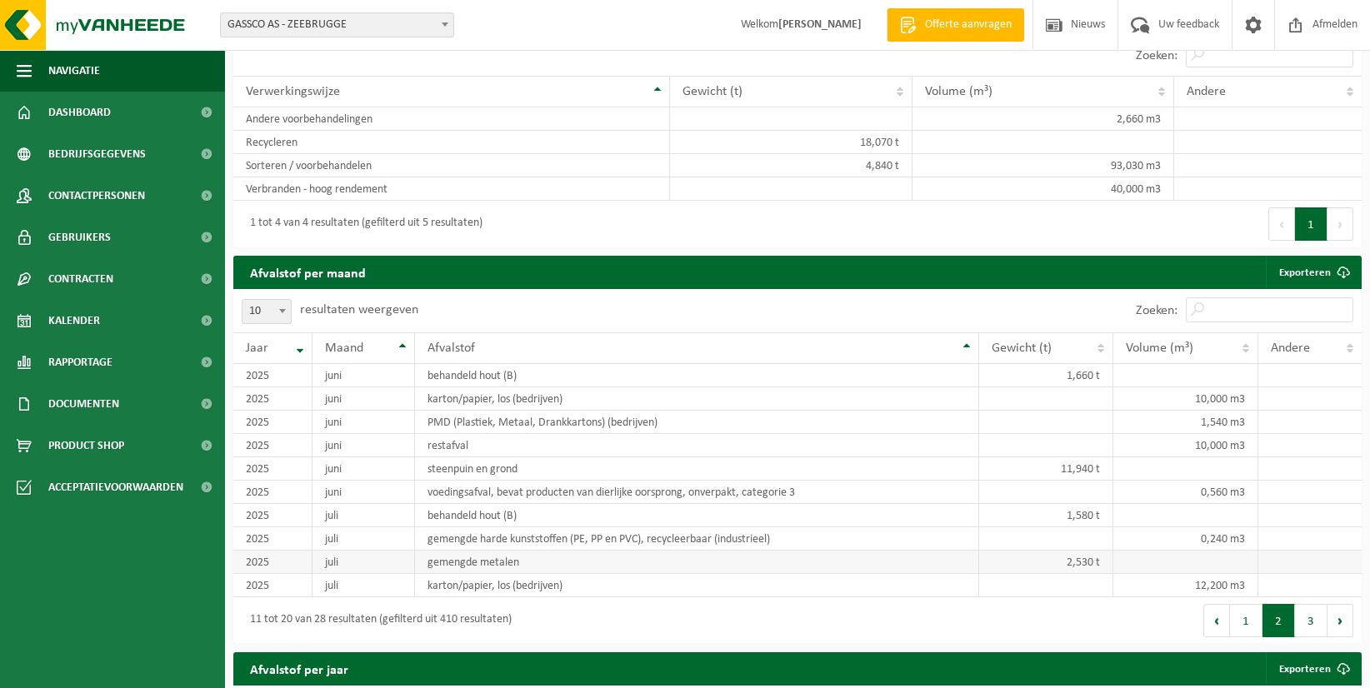
click at [545, 562] on td "gemengde metalen" at bounding box center [697, 562] width 564 height 23
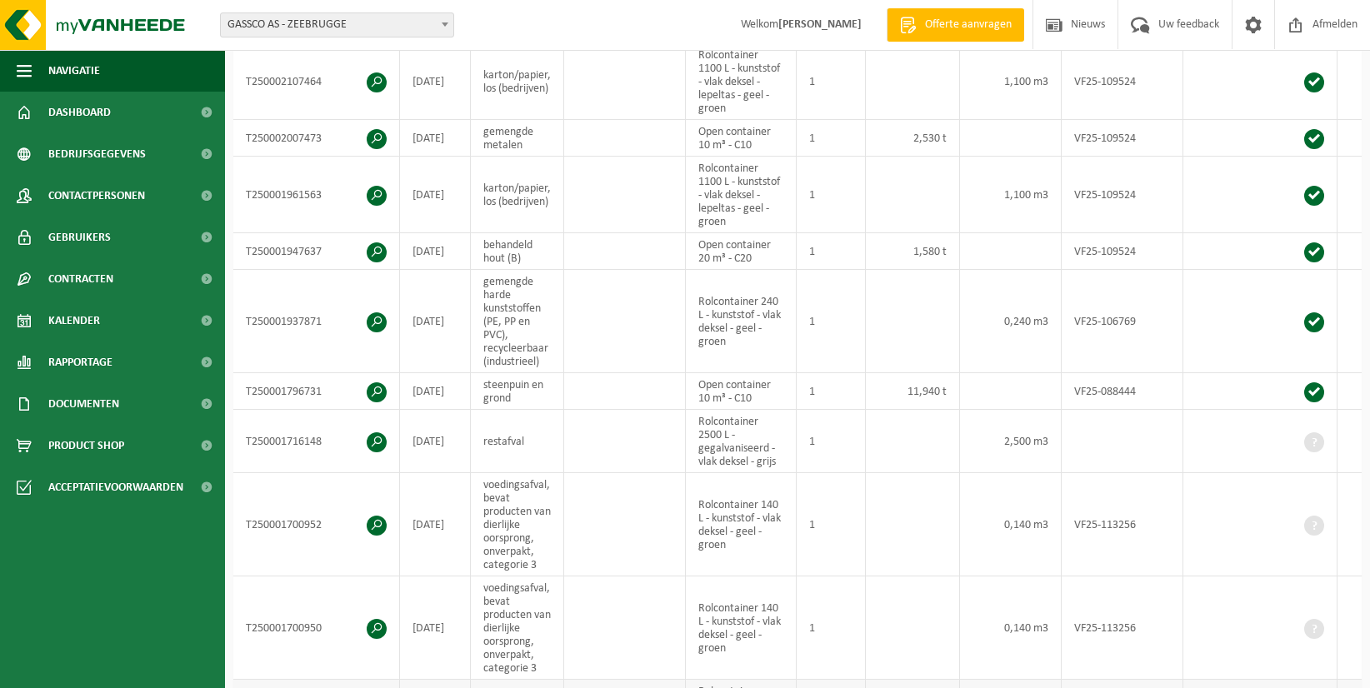
scroll to position [358, 0]
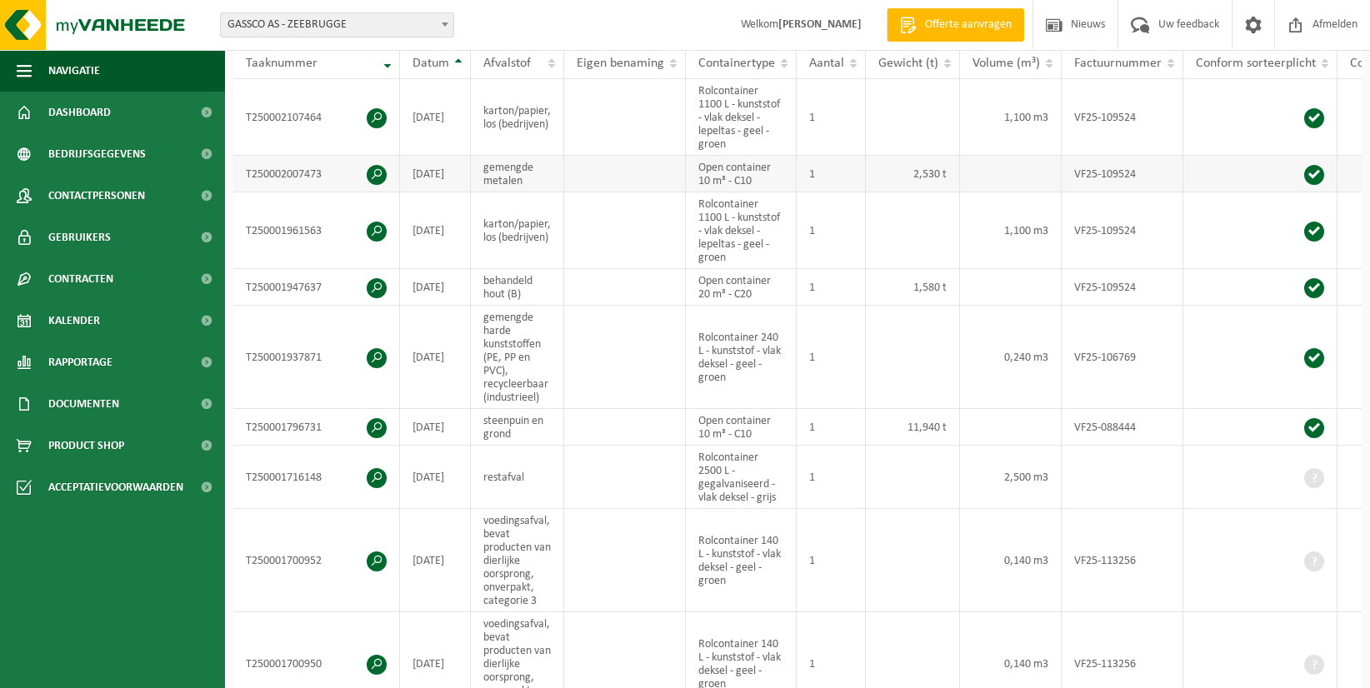
click at [377, 169] on span at bounding box center [377, 175] width 20 height 20
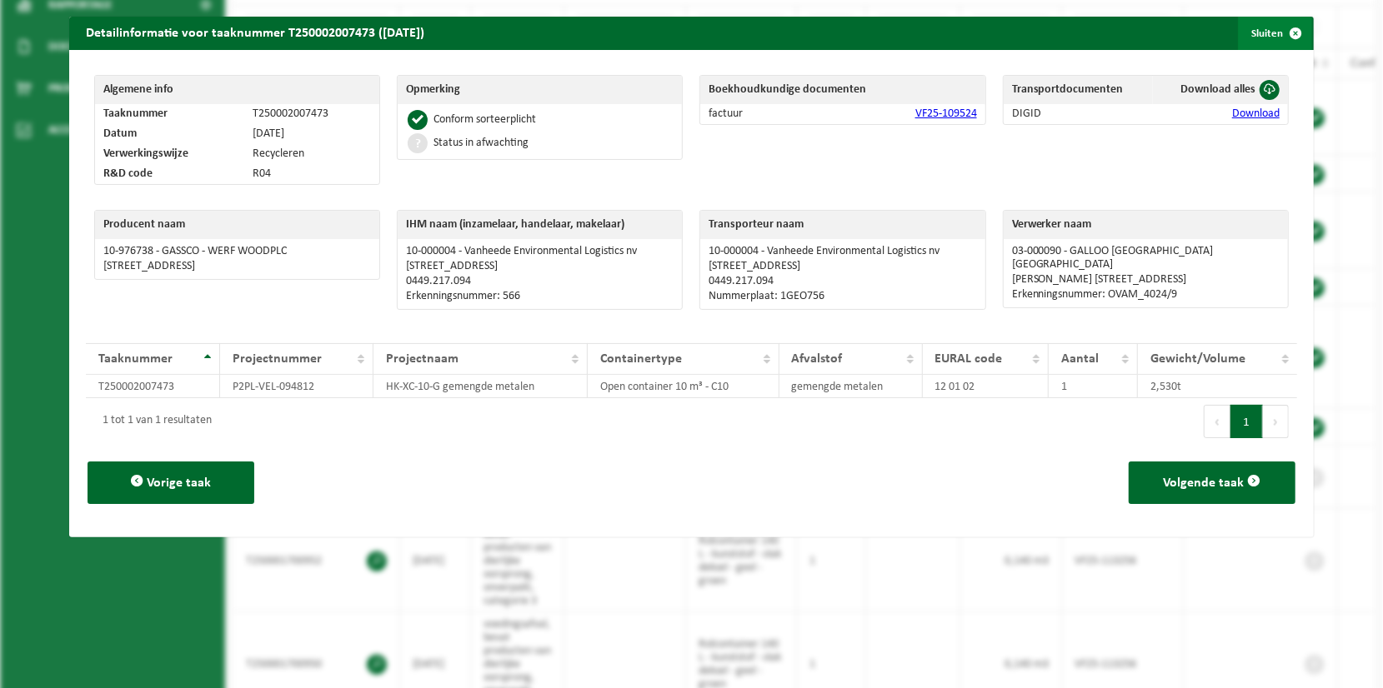
drag, startPoint x: 1280, startPoint y: 38, endPoint x: 1034, endPoint y: 184, distance: 287.0
click at [1280, 38] on span "button" at bounding box center [1295, 33] width 33 height 33
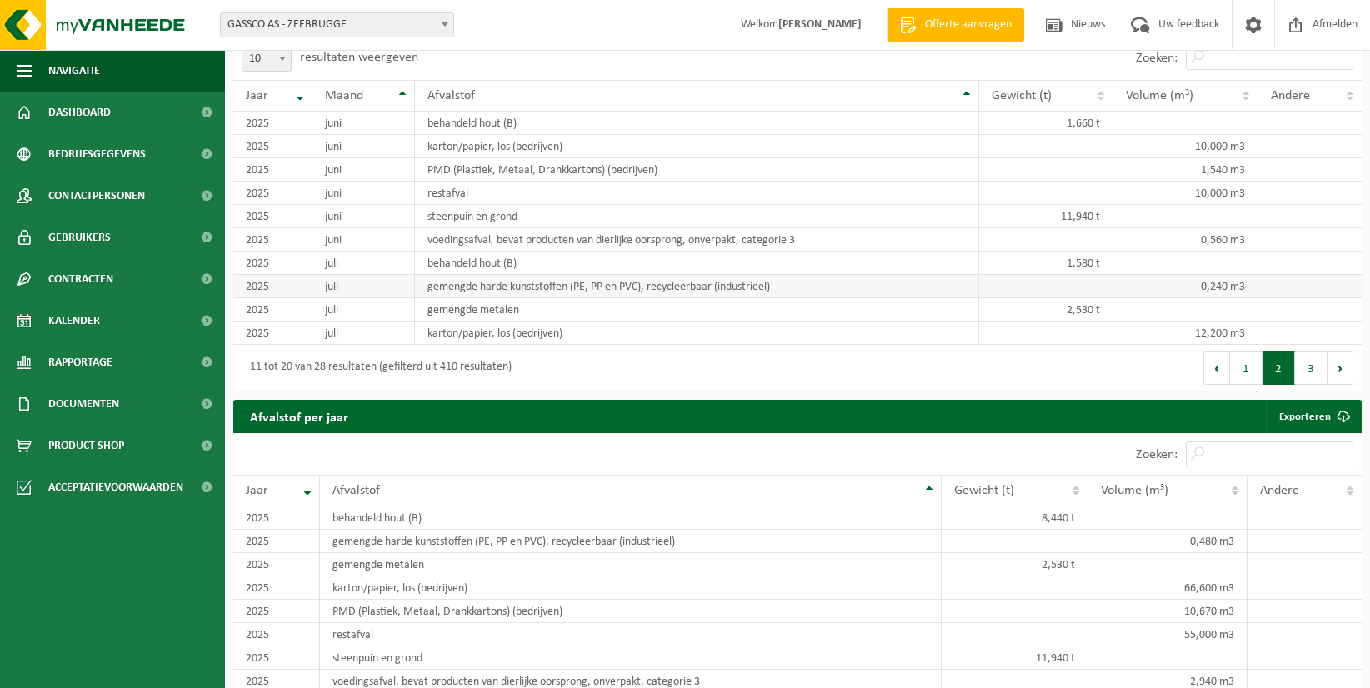
scroll to position [1441, 0]
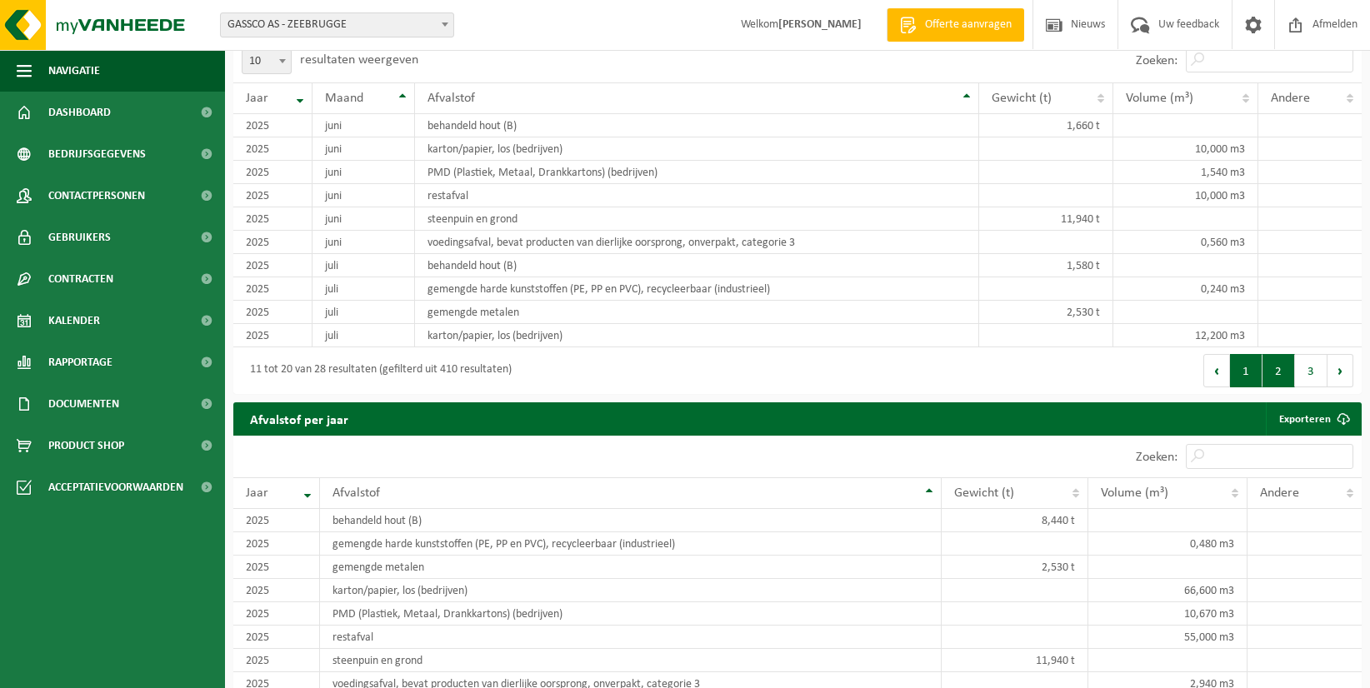
click at [1254, 364] on button "1" at bounding box center [1246, 370] width 33 height 33
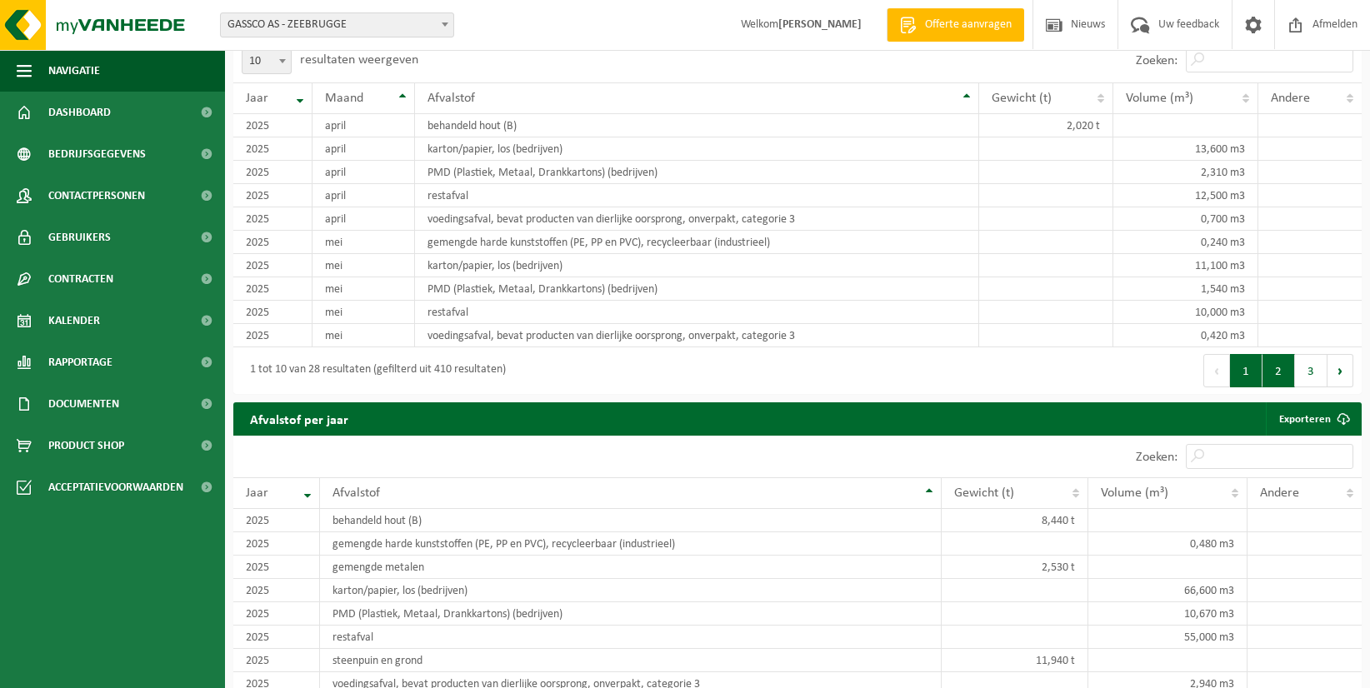
click at [1288, 361] on button "2" at bounding box center [1279, 370] width 33 height 33
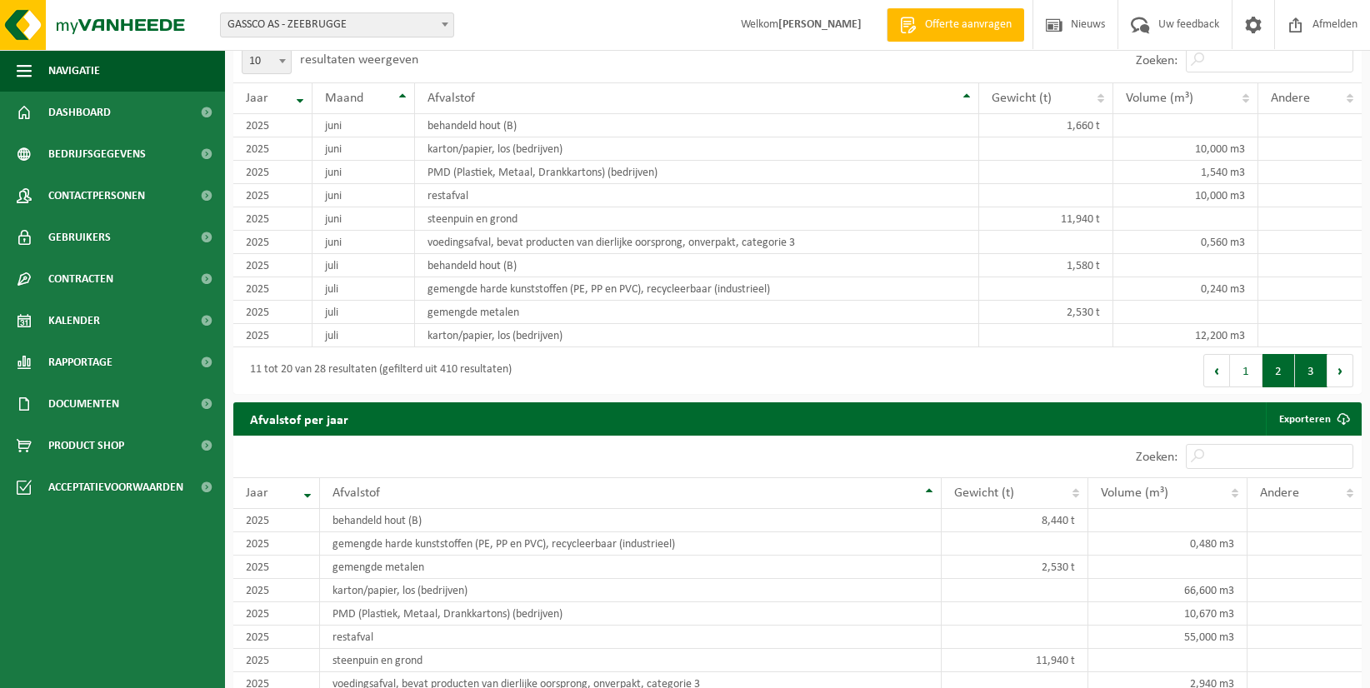
click at [1309, 367] on button "3" at bounding box center [1311, 370] width 33 height 33
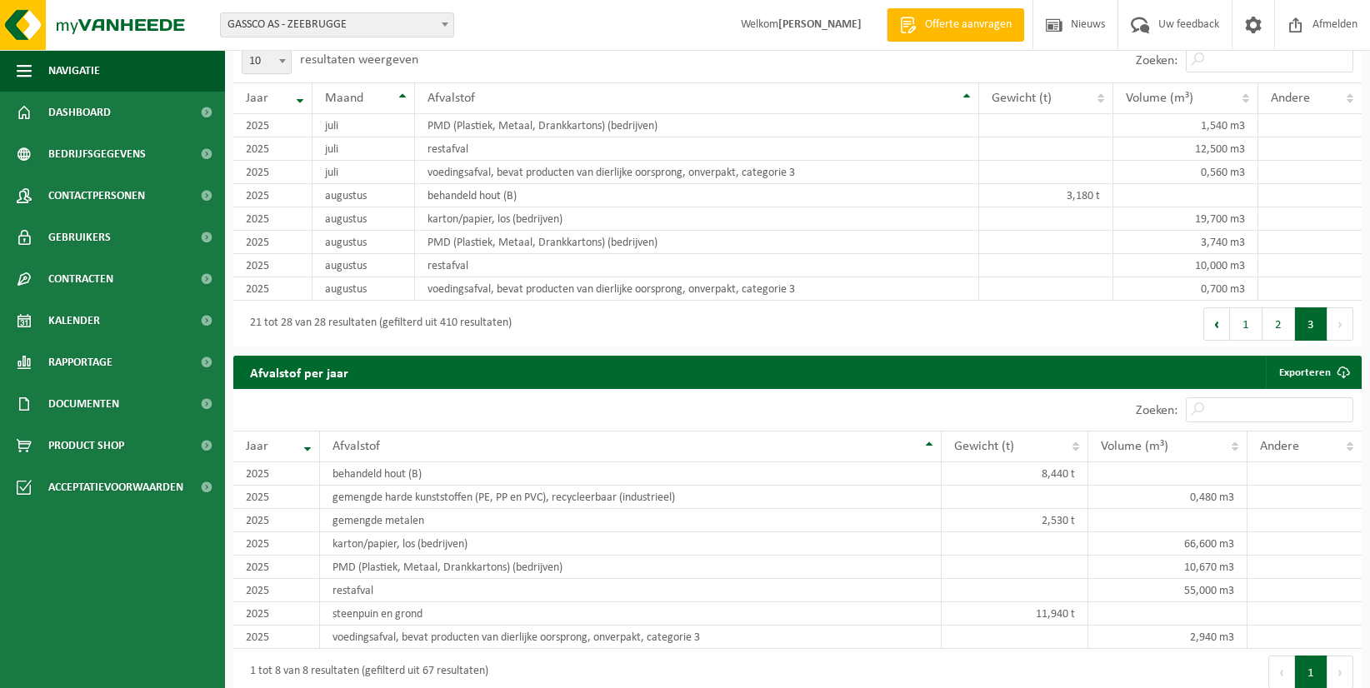
click at [1344, 318] on button "Volgende" at bounding box center [1341, 324] width 26 height 33
